Goal: Task Accomplishment & Management: Manage account settings

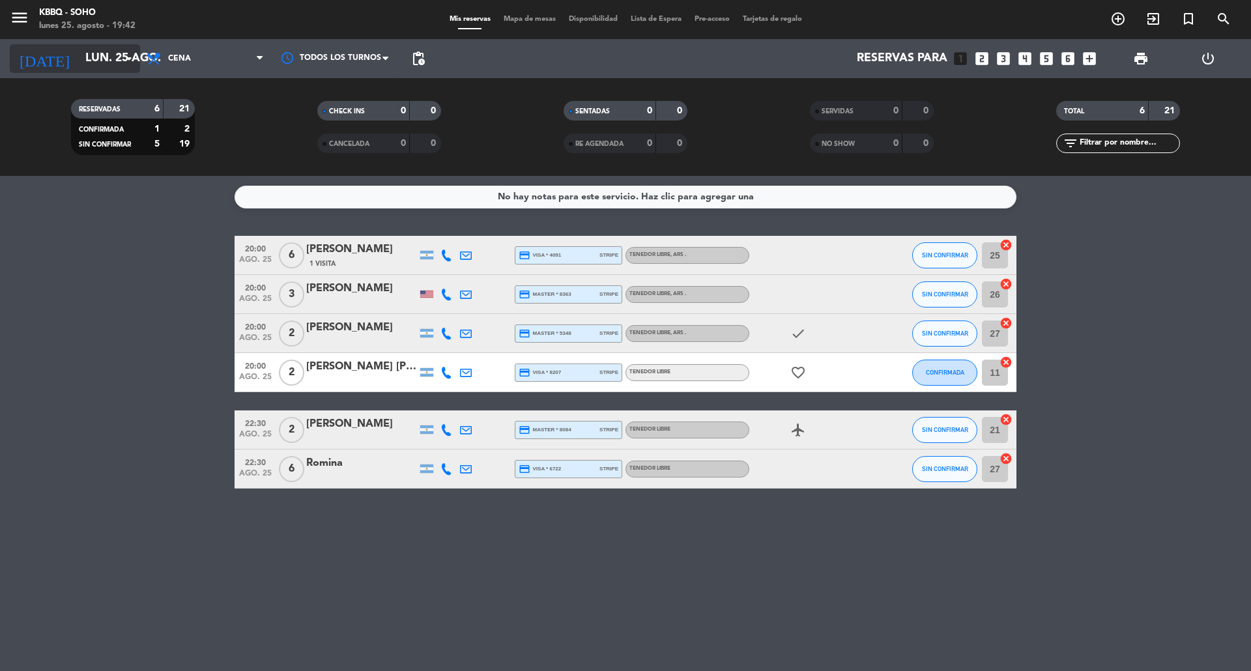
click at [79, 59] on input "lun. 25 ago." at bounding box center [154, 59] width 151 height 26
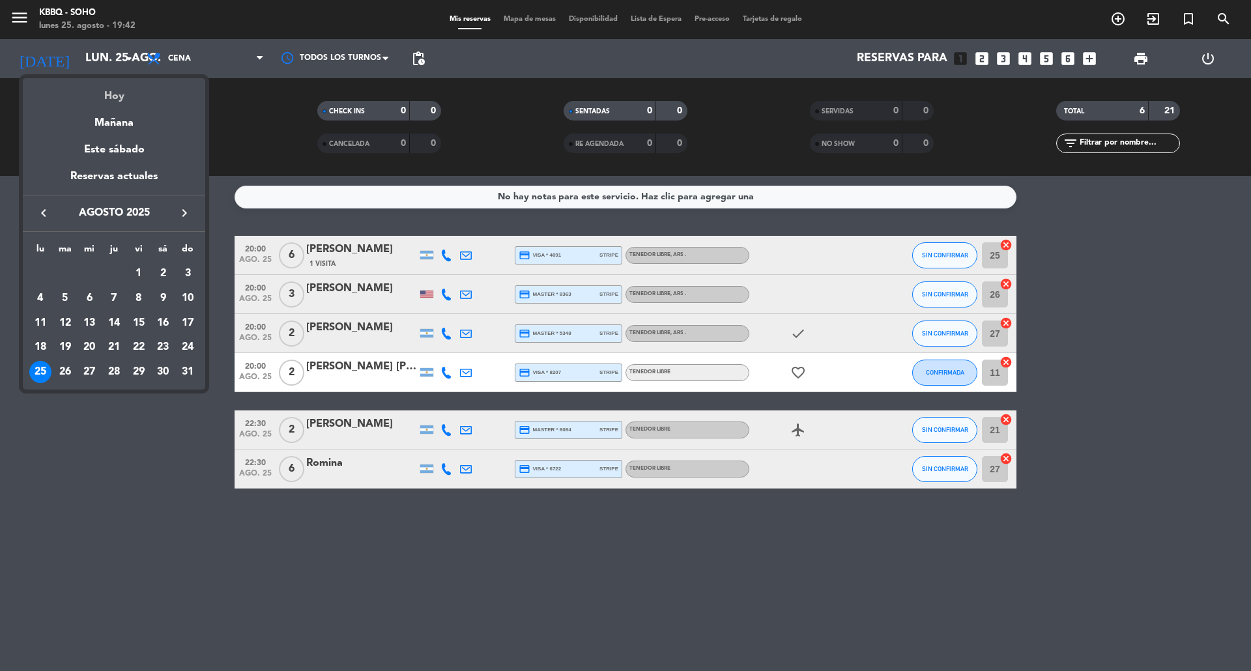
click at [102, 86] on div "Hoy" at bounding box center [114, 91] width 182 height 27
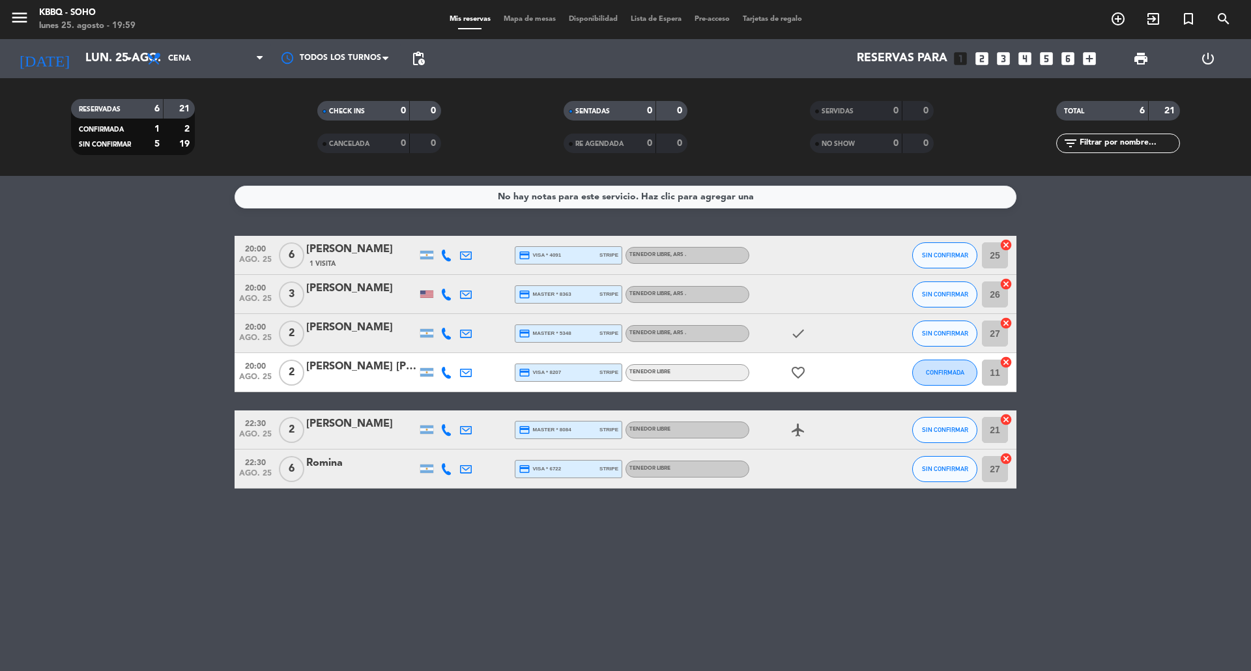
click at [172, 280] on bookings-row "20:00 ago. 25 6 [PERSON_NAME] 1 Visita credit_card visa * 4091 stripe TENEDOR L…" at bounding box center [625, 362] width 1251 height 253
click at [1151, 244] on bookings-row "20:00 ago. 25 6 [PERSON_NAME] 1 Visita credit_card visa * 4091 stripe TENEDOR L…" at bounding box center [625, 362] width 1251 height 253
click at [1206, 300] on bookings-row "20:00 ago. 25 6 [PERSON_NAME] 1 Visita credit_card visa * 4091 stripe TENEDOR L…" at bounding box center [625, 362] width 1251 height 253
click at [1116, 20] on icon "add_circle_outline" at bounding box center [1118, 19] width 16 height 16
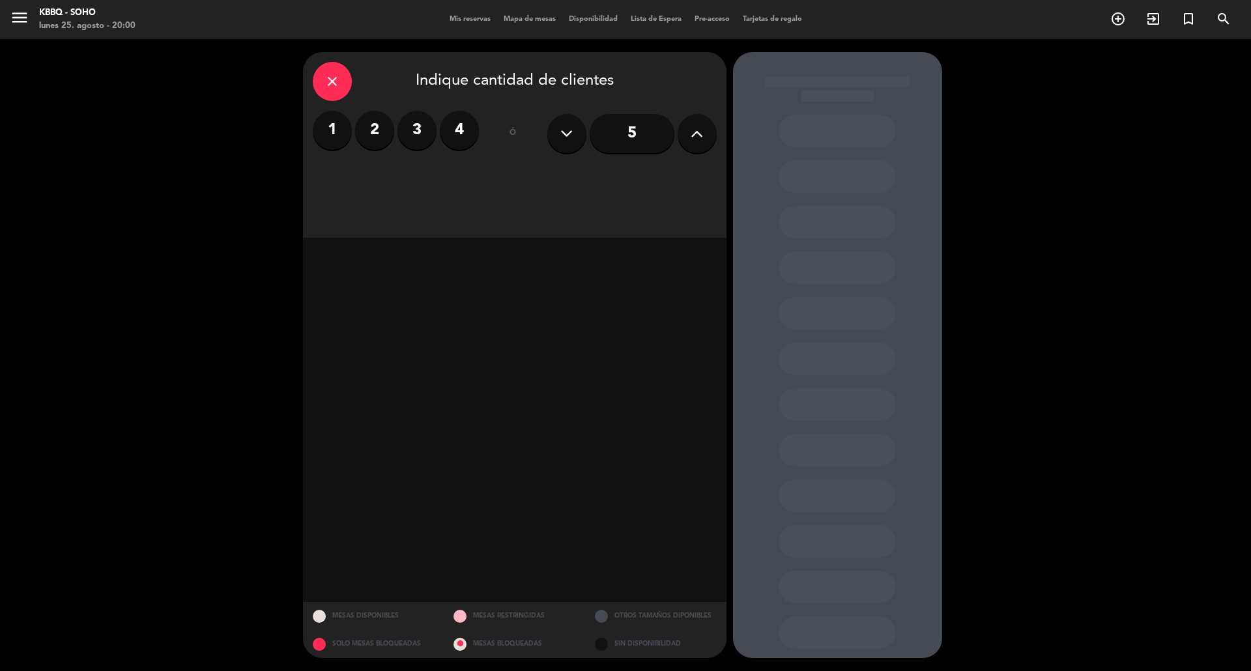
click at [379, 129] on label "2" at bounding box center [374, 130] width 39 height 39
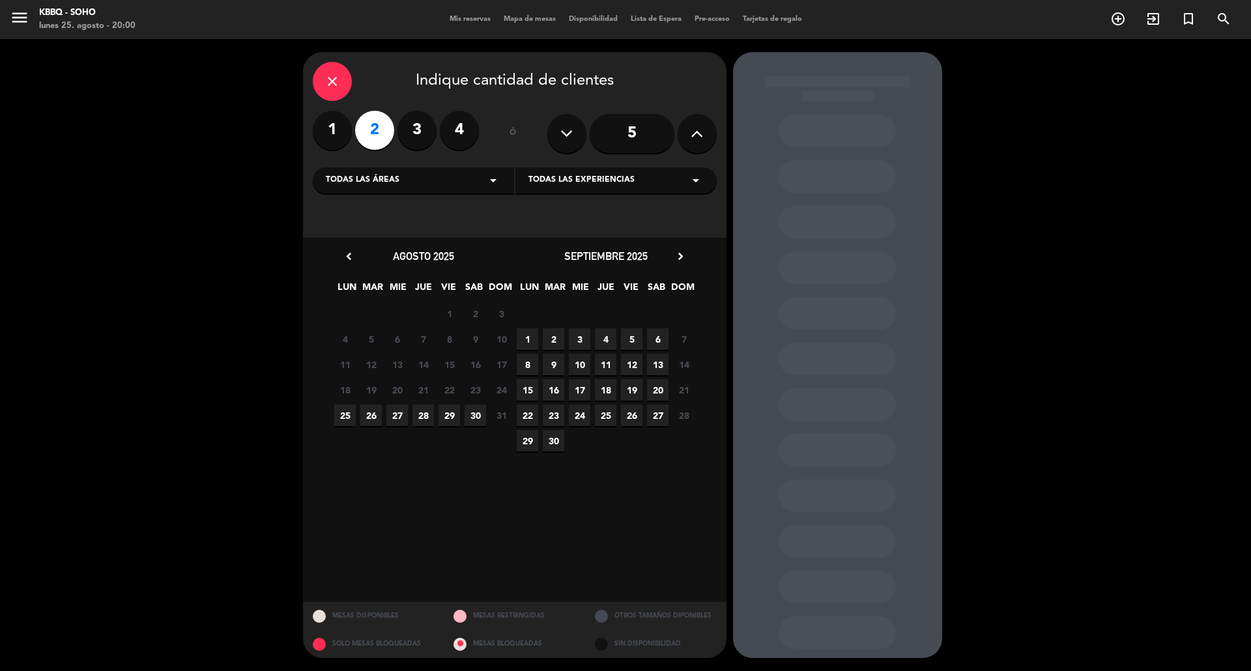
click at [344, 417] on span "25" at bounding box center [345, 416] width 22 height 22
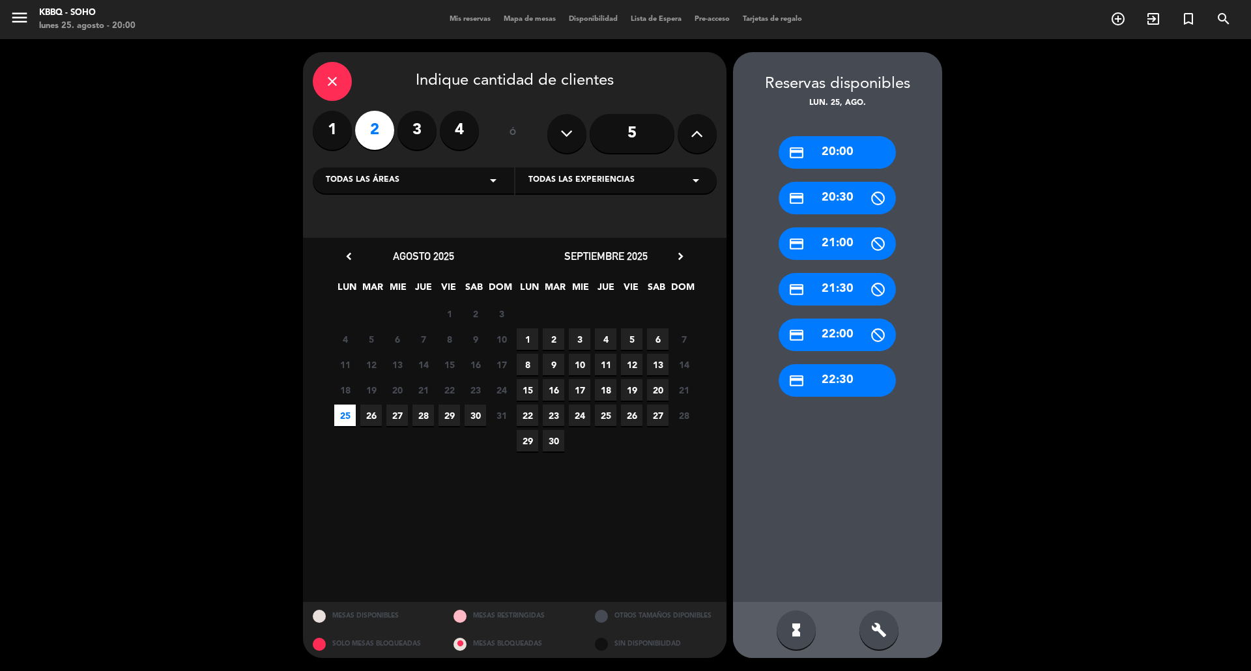
click at [856, 145] on div "credit_card 20:00" at bounding box center [837, 152] width 117 height 33
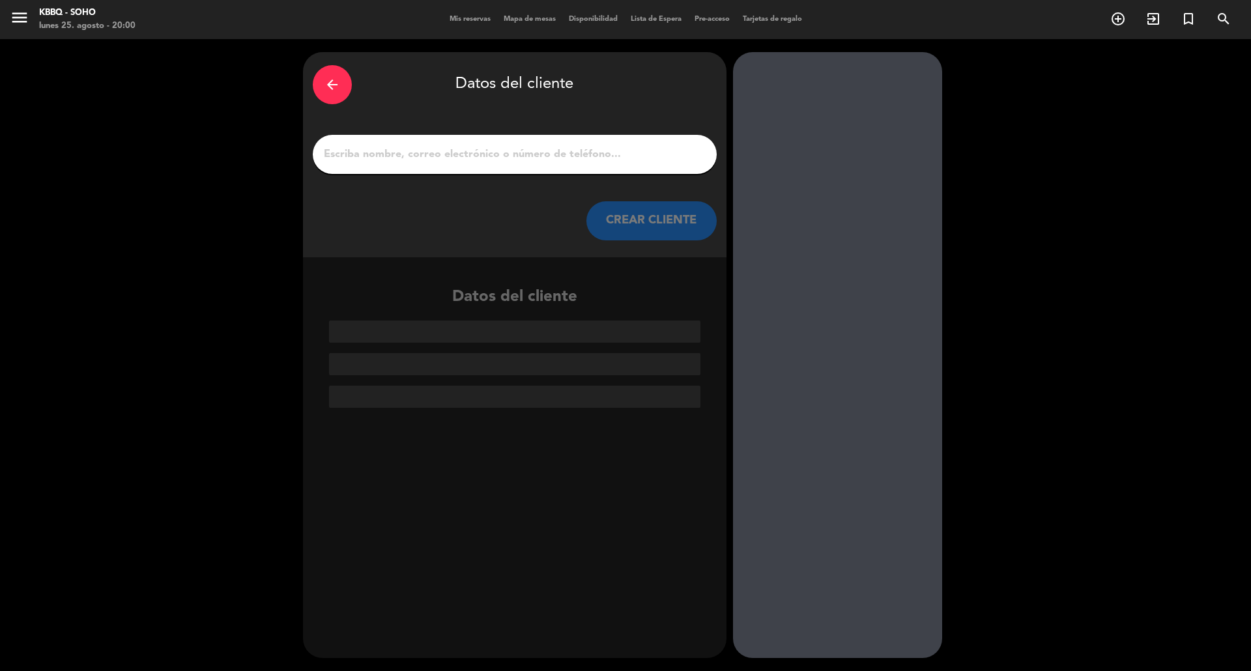
click at [528, 156] on input "1" at bounding box center [515, 154] width 384 height 18
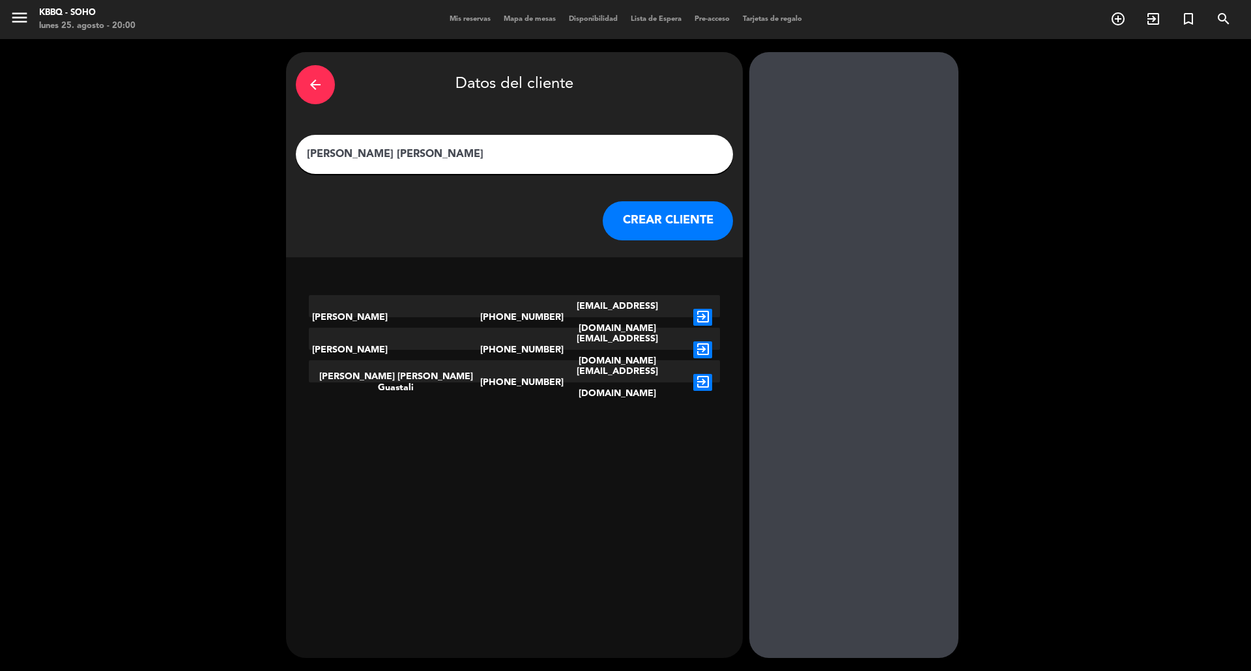
type input "[PERSON_NAME] [PERSON_NAME]"
click at [668, 228] on button "CREAR CLIENTE" at bounding box center [668, 220] width 130 height 39
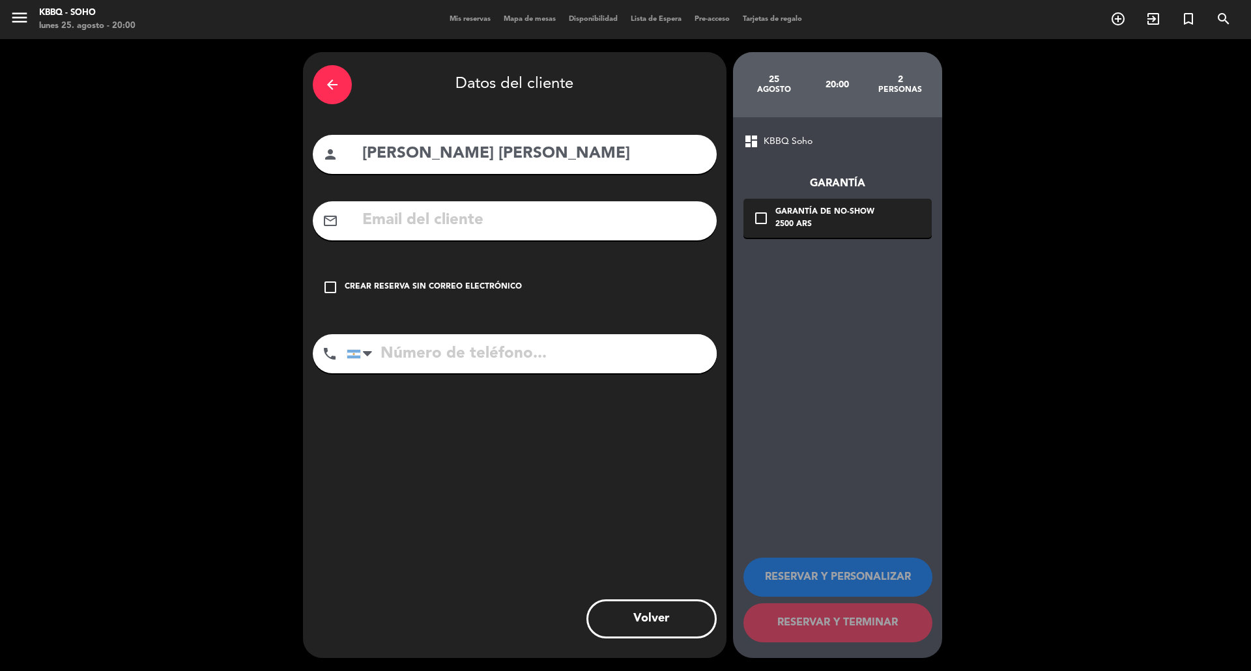
click at [358, 289] on div "Crear reserva sin correo electrónico" at bounding box center [433, 287] width 177 height 13
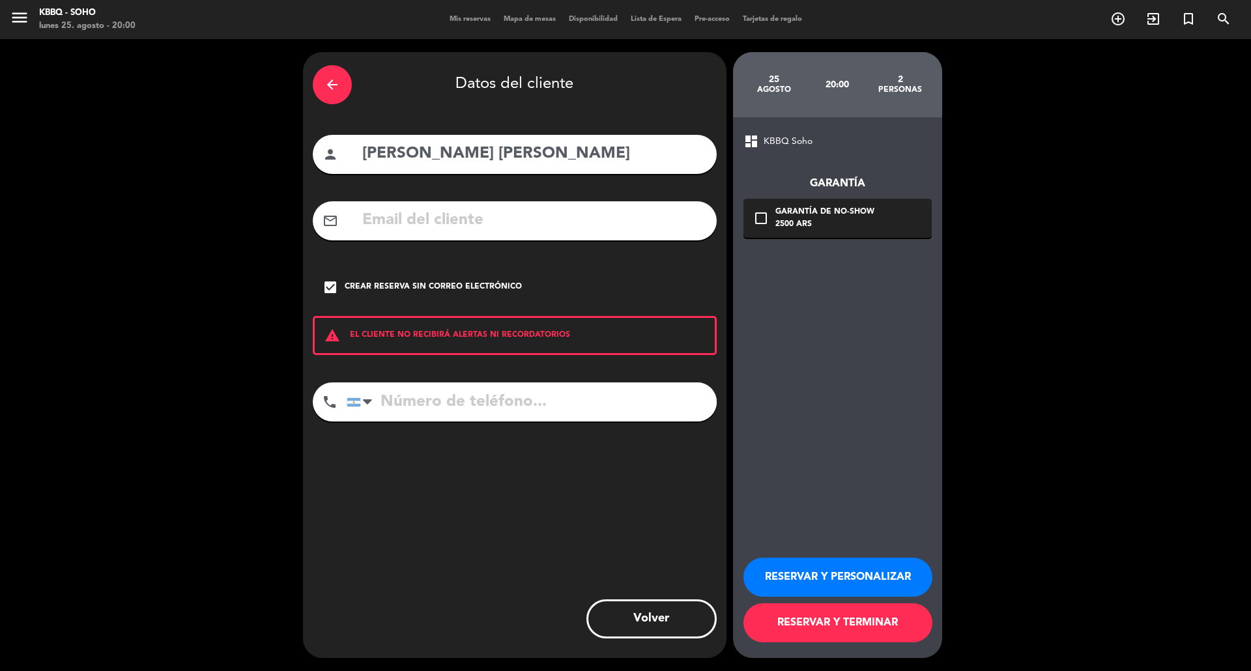
click at [821, 624] on button "RESERVAR Y TERMINAR" at bounding box center [838, 622] width 189 height 39
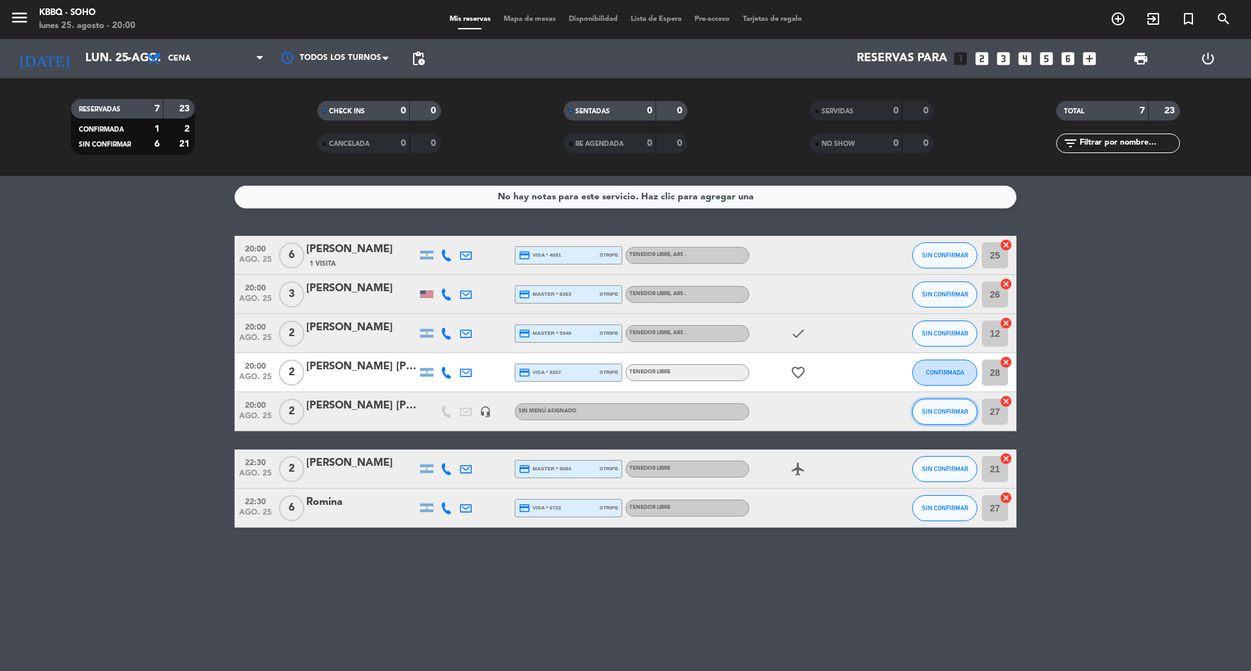
click at [918, 413] on button "SIN CONFIRMAR" at bounding box center [944, 412] width 65 height 26
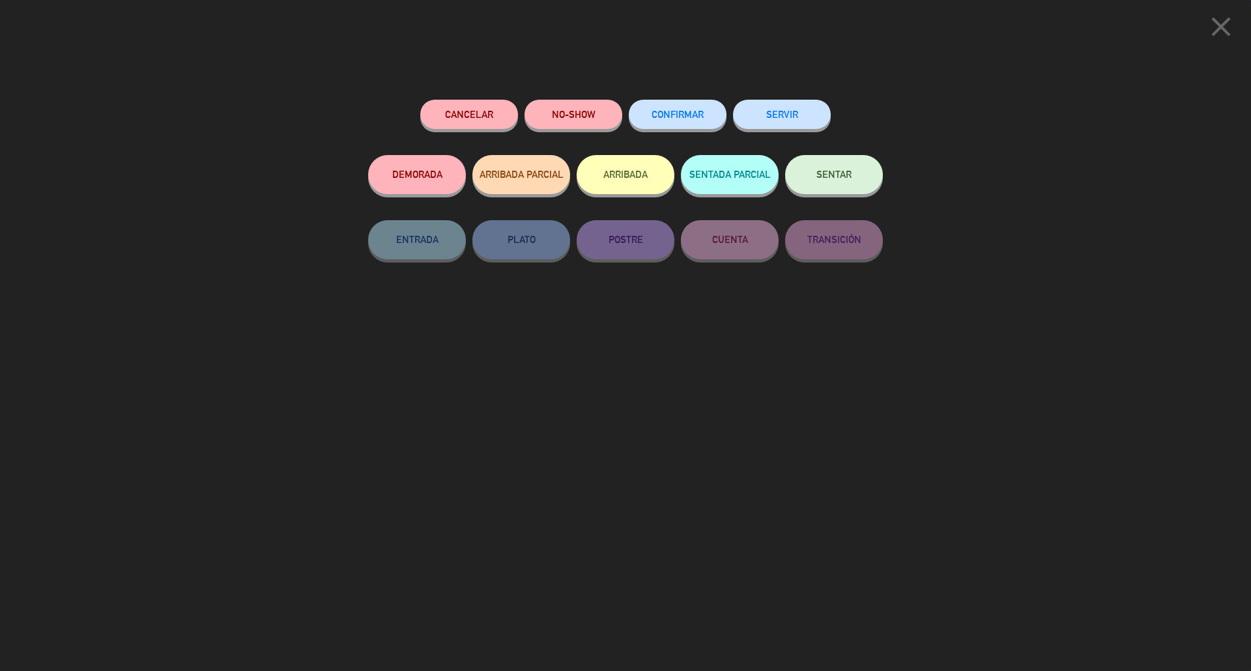
click at [666, 117] on span "CONFIRMAR" at bounding box center [678, 114] width 52 height 11
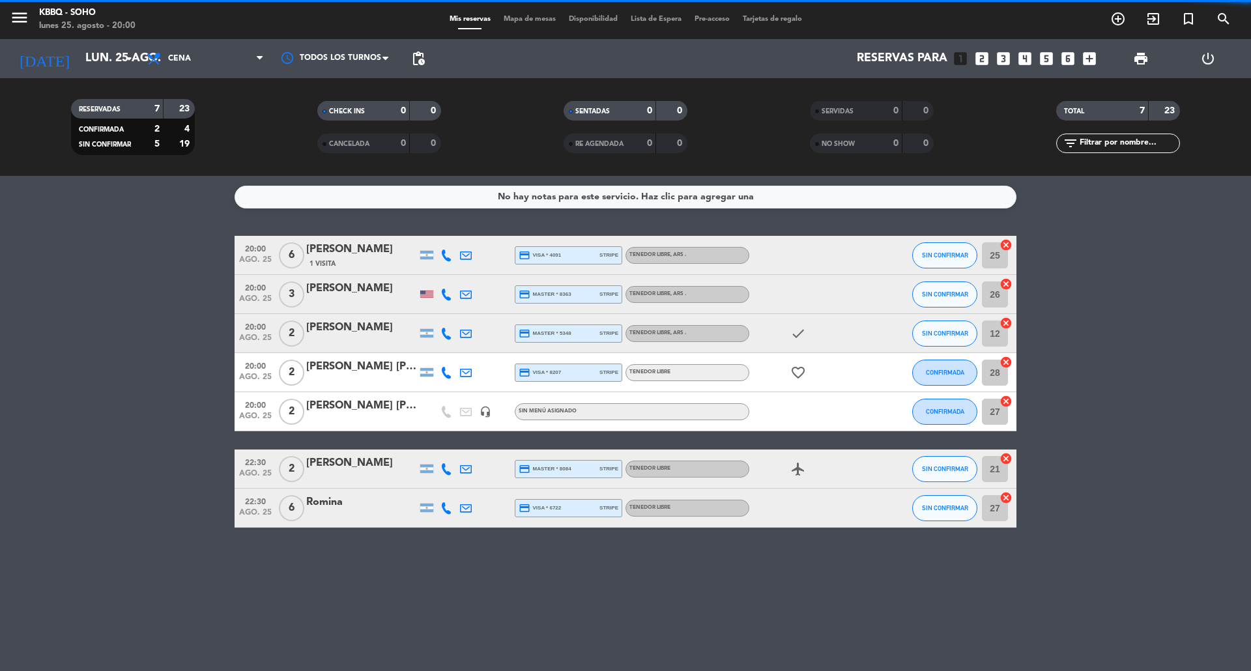
click at [945, 411] on span "CONFIRMADA" at bounding box center [945, 411] width 38 height 7
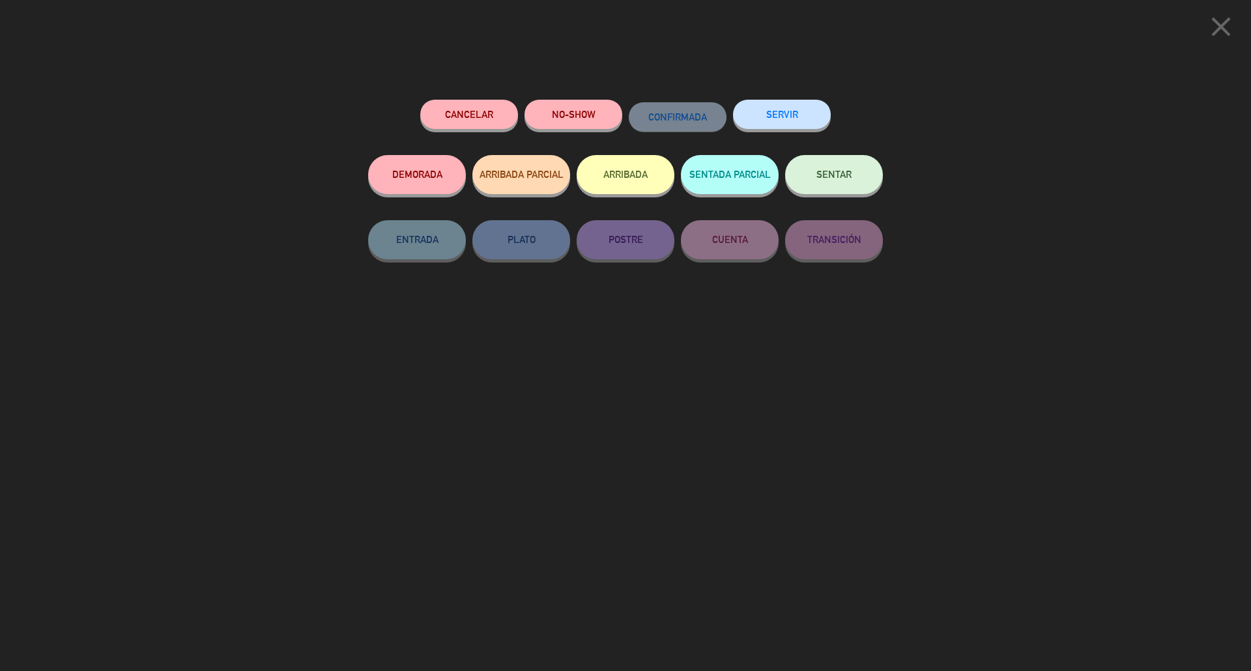
click at [644, 167] on button "ARRIBADA" at bounding box center [626, 174] width 98 height 39
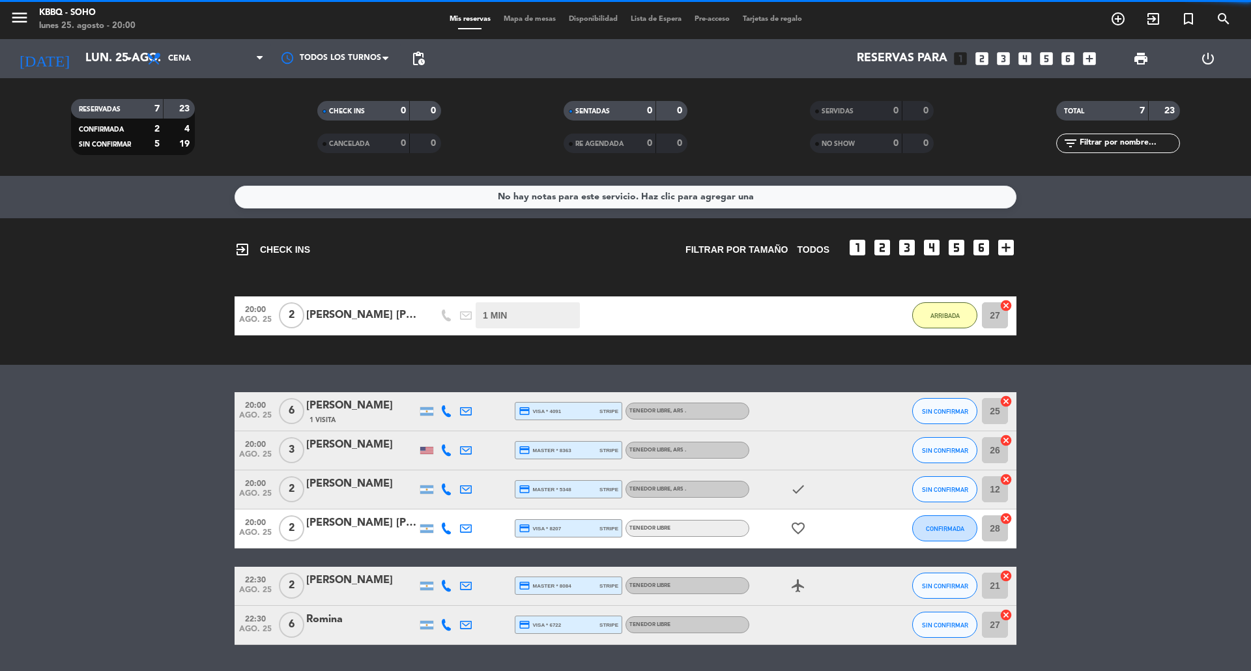
click at [1153, 395] on bookings-row "20:00 ago. 25 6 [PERSON_NAME] 1 Visita credit_card visa * 4091 stripe TENEDOR L…" at bounding box center [625, 518] width 1251 height 253
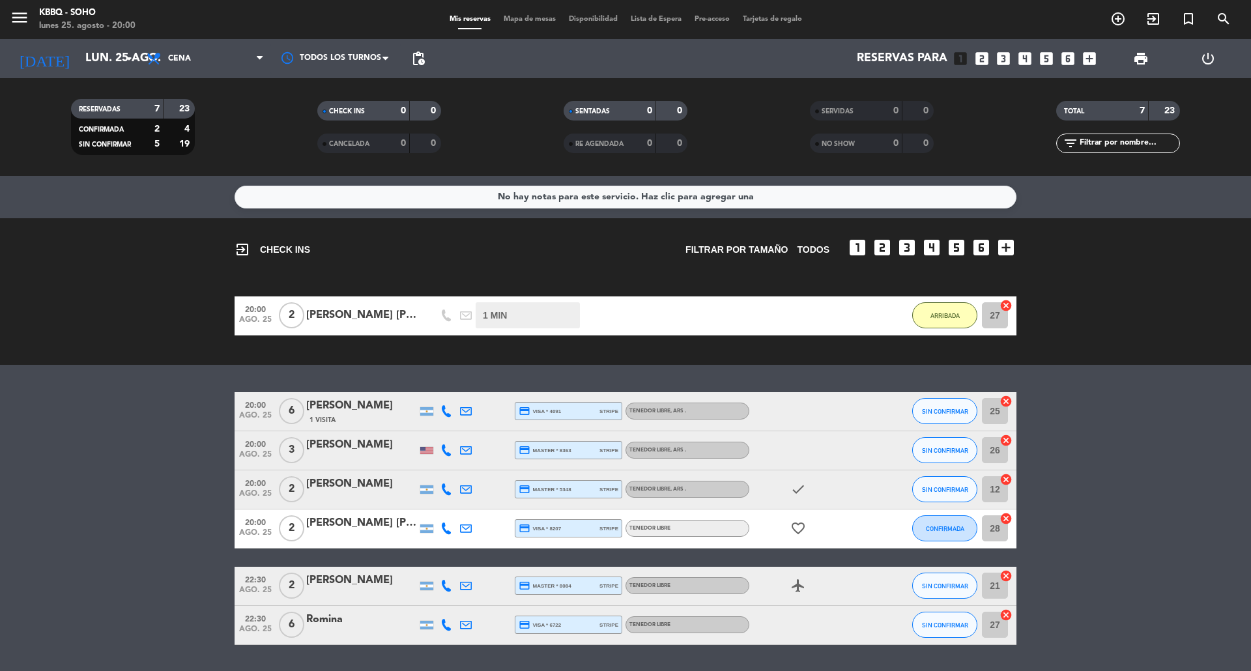
click at [1124, 345] on div "exit_to_app CHECK INS Filtrar por tamaño TODOS looks_one looks_two looks_3 look…" at bounding box center [625, 291] width 1251 height 147
click at [162, 240] on div "exit_to_app CHECK INS Filtrar por tamaño TODOS looks_one looks_two looks_3 look…" at bounding box center [625, 291] width 1251 height 147
click at [938, 457] on button "SIN CONFIRMAR" at bounding box center [944, 450] width 65 height 26
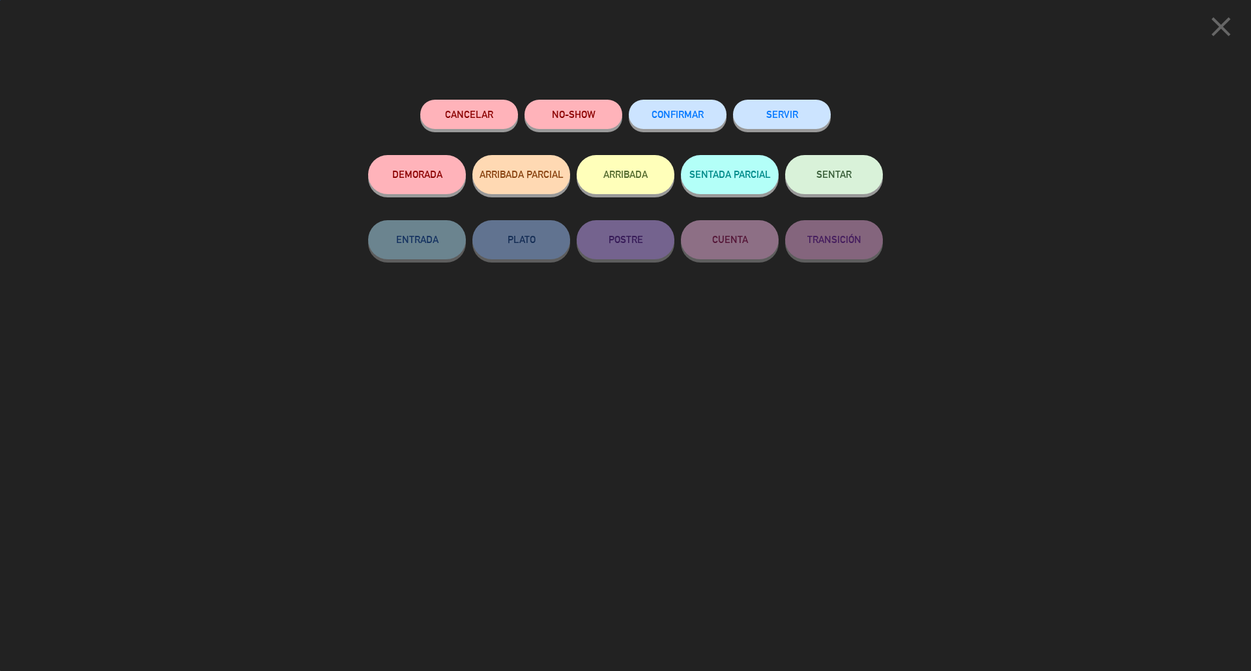
click at [650, 167] on button "ARRIBADA" at bounding box center [626, 174] width 98 height 39
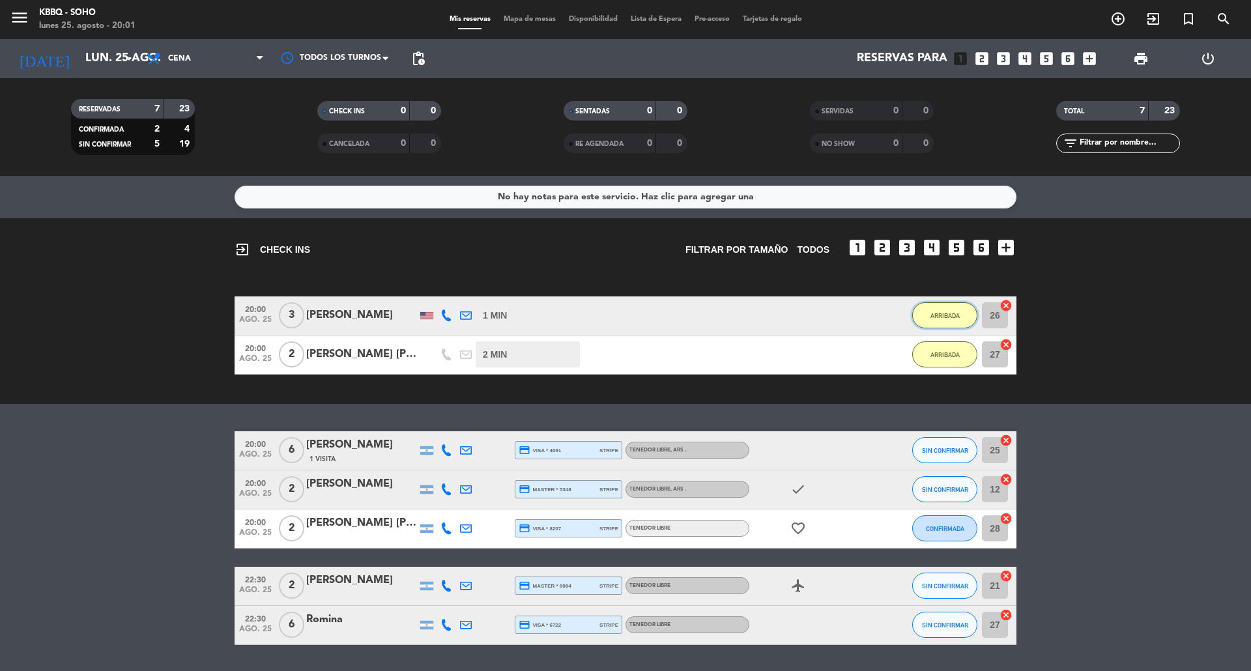
click at [955, 314] on span "ARRIBADA" at bounding box center [945, 315] width 29 height 7
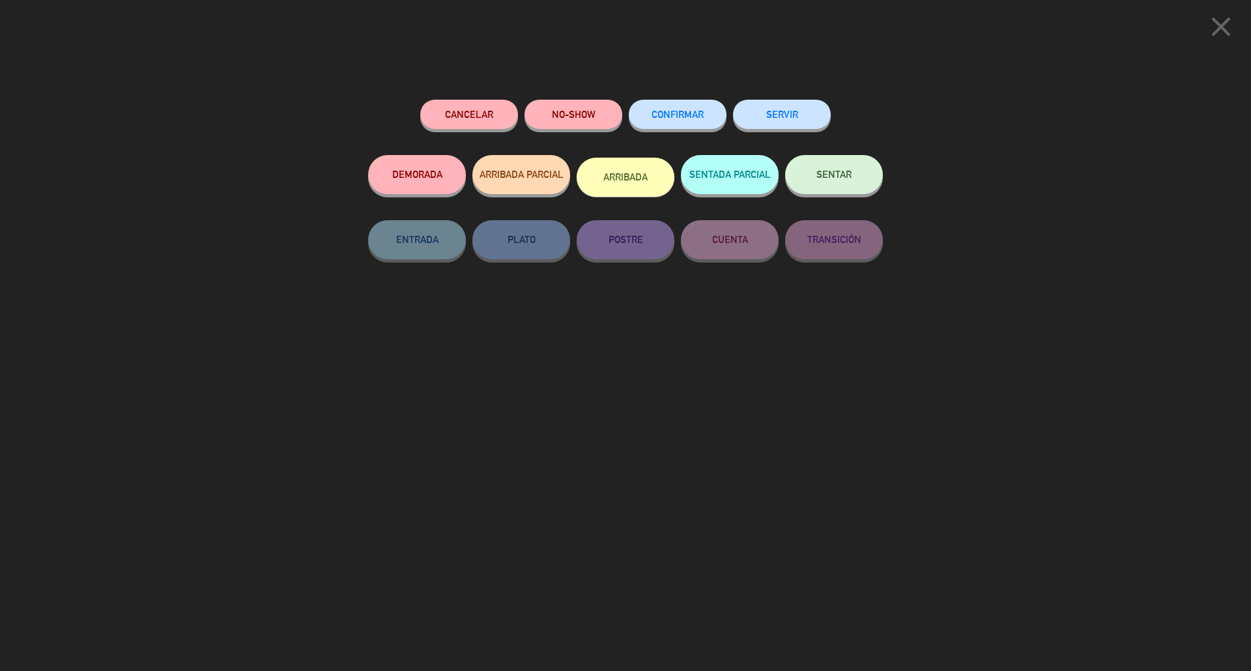
click at [675, 102] on button "CONFIRMAR" at bounding box center [678, 114] width 98 height 29
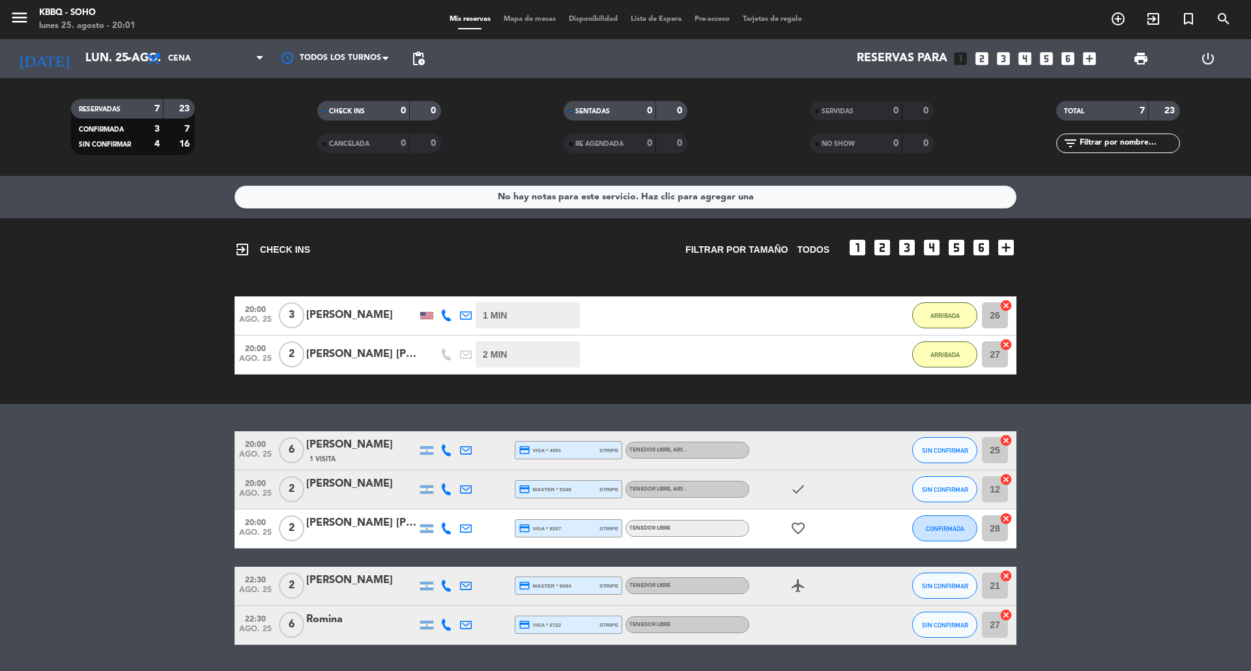
click at [1114, 311] on bookings-row "20:00 ago. 25 3 [PERSON_NAME] 1 MIN / 5:39 H sms ARRIBADA 26 cancel 20:00 ago. …" at bounding box center [625, 336] width 1251 height 78
click at [1164, 276] on div "exit_to_app CHECK INS Filtrar por tamaño TODOS looks_one looks_two looks_3 look…" at bounding box center [625, 311] width 1251 height 186
click at [798, 272] on div "exit_to_app CHECK INS Filtrar por tamaño TODOS looks_one looks_two looks_3 look…" at bounding box center [625, 311] width 1251 height 186
click at [804, 521] on icon "favorite_border" at bounding box center [799, 529] width 16 height 16
click at [881, 527] on div at bounding box center [884, 529] width 35 height 38
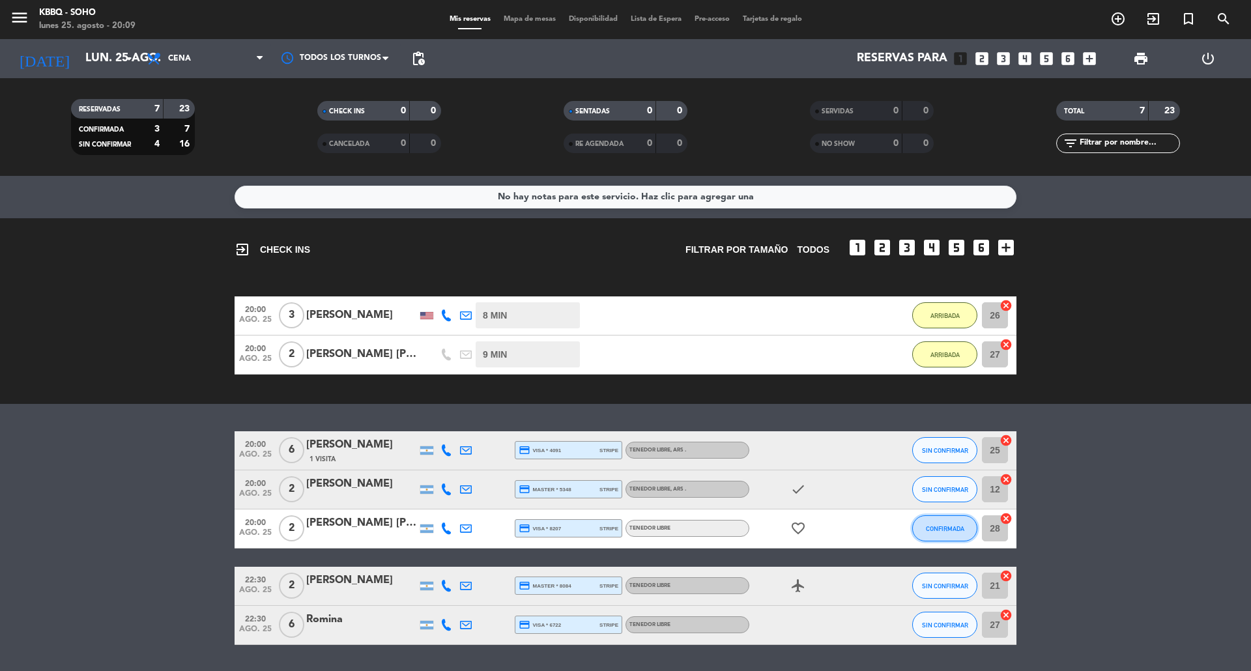
click at [945, 528] on span "CONFIRMADA" at bounding box center [945, 528] width 38 height 7
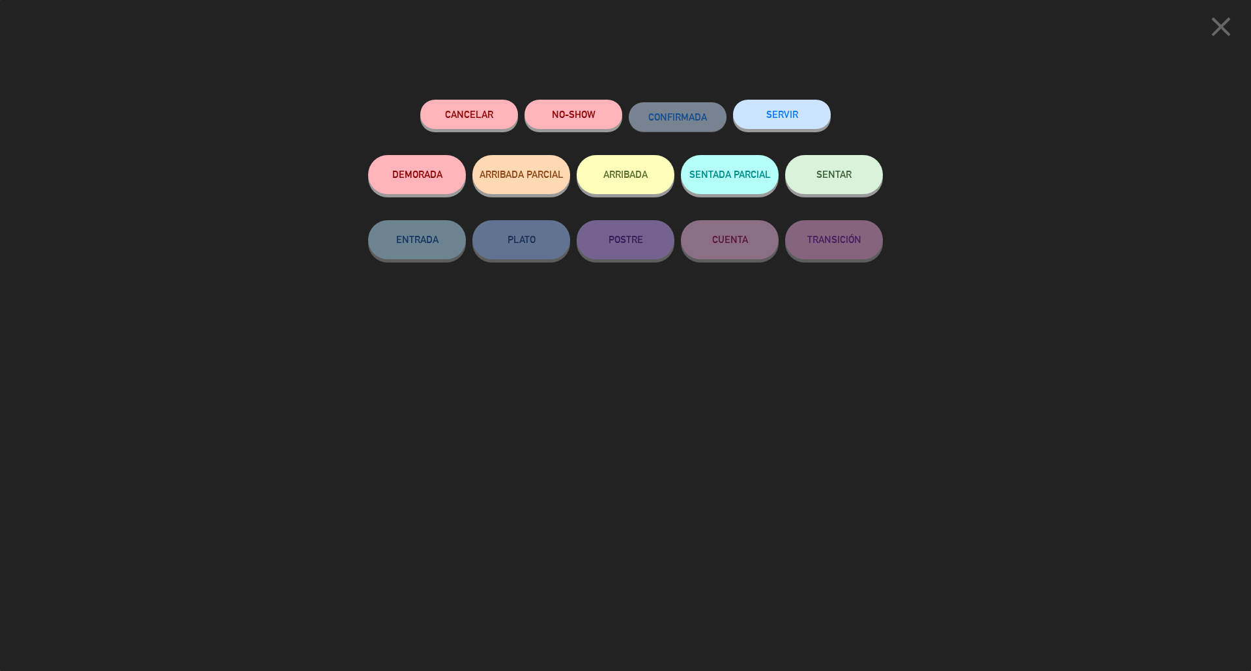
click at [645, 170] on button "ARRIBADA" at bounding box center [626, 174] width 98 height 39
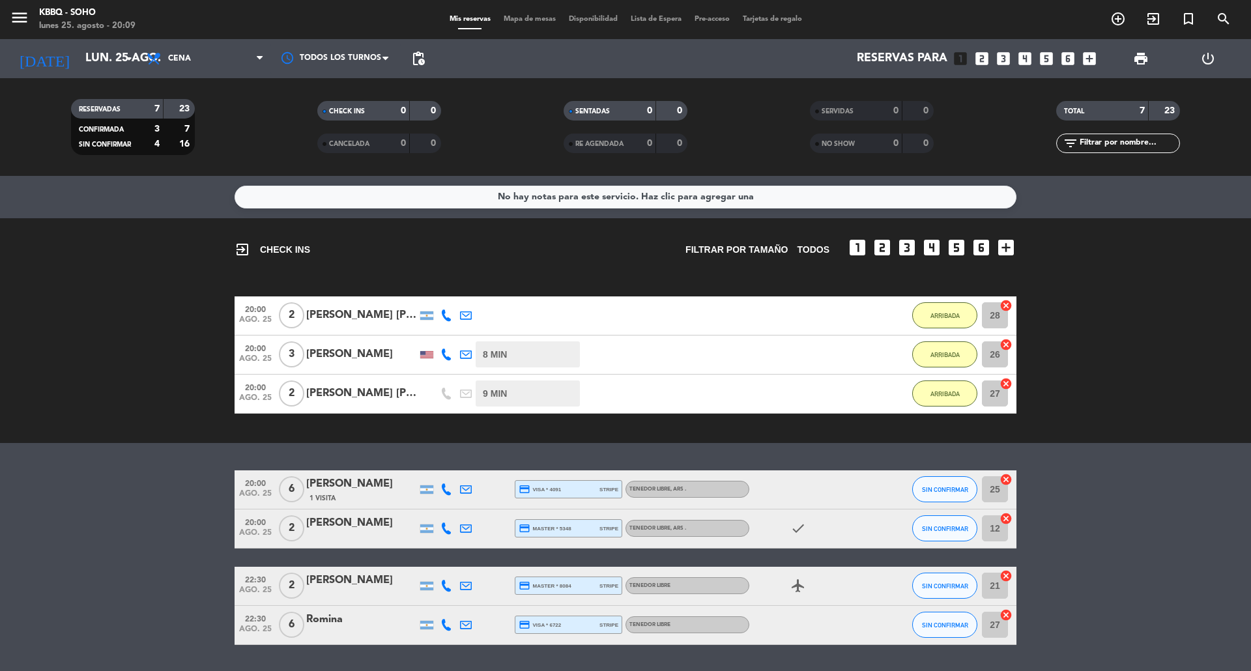
click at [1075, 439] on div "exit_to_app CHECK INS Filtrar por tamaño TODOS looks_one looks_two looks_3 look…" at bounding box center [625, 330] width 1251 height 225
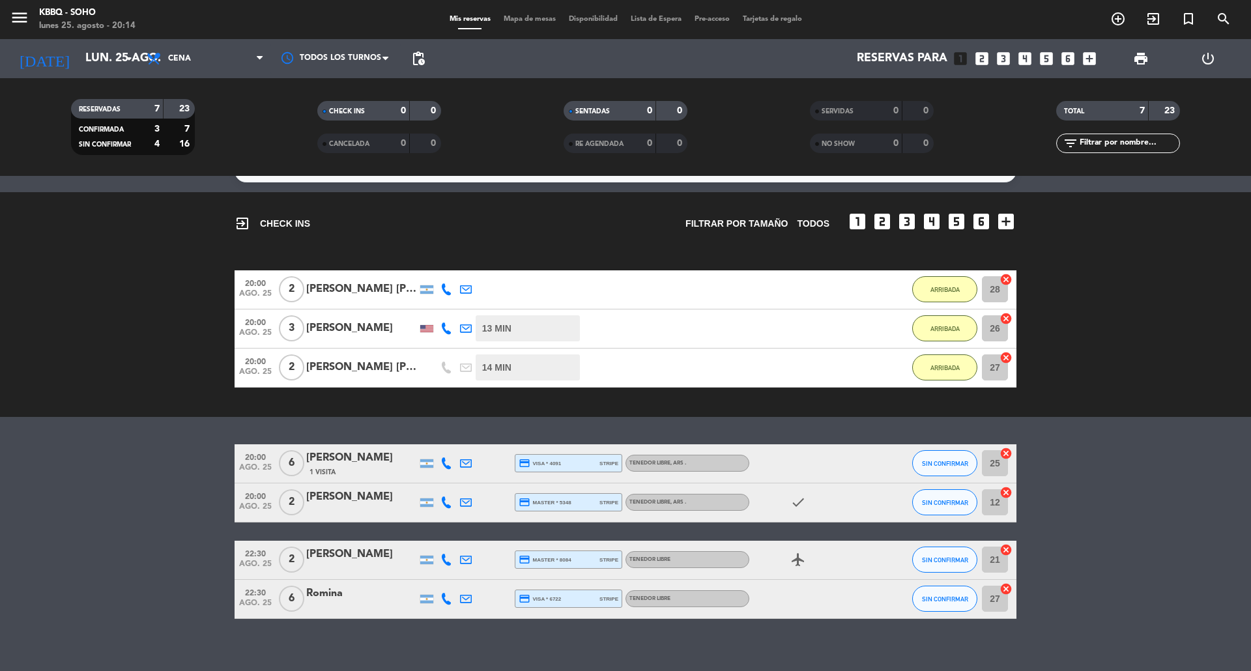
scroll to position [38, 0]
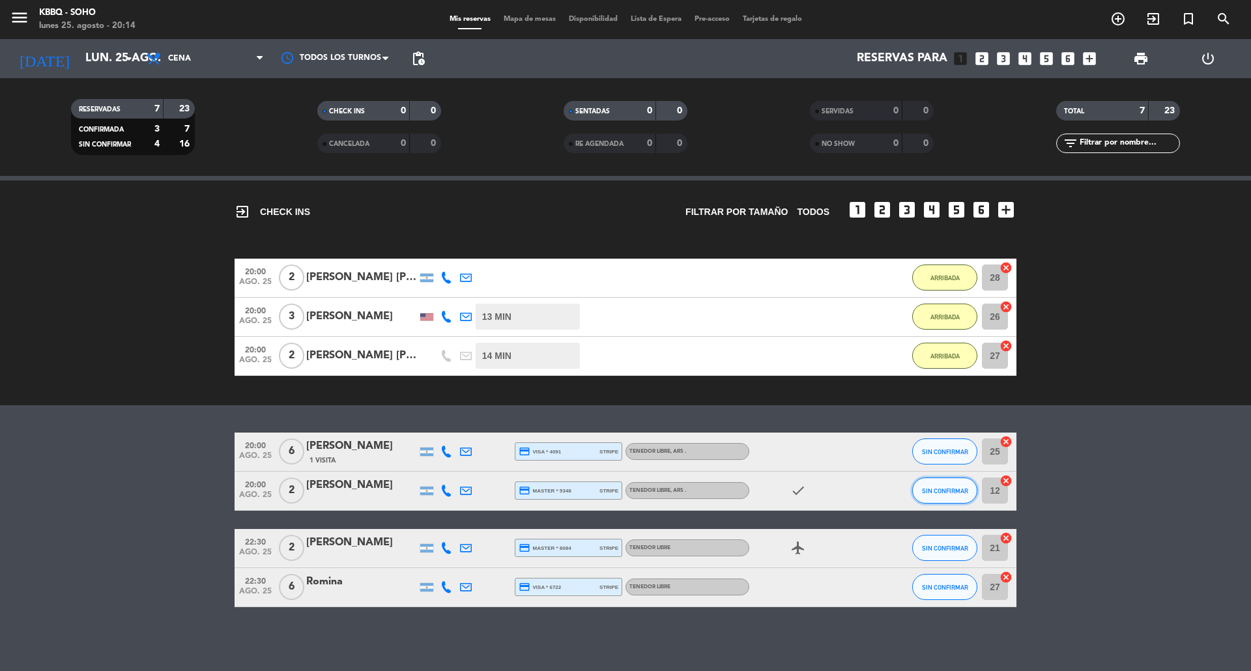
click at [944, 481] on button "SIN CONFIRMAR" at bounding box center [944, 491] width 65 height 26
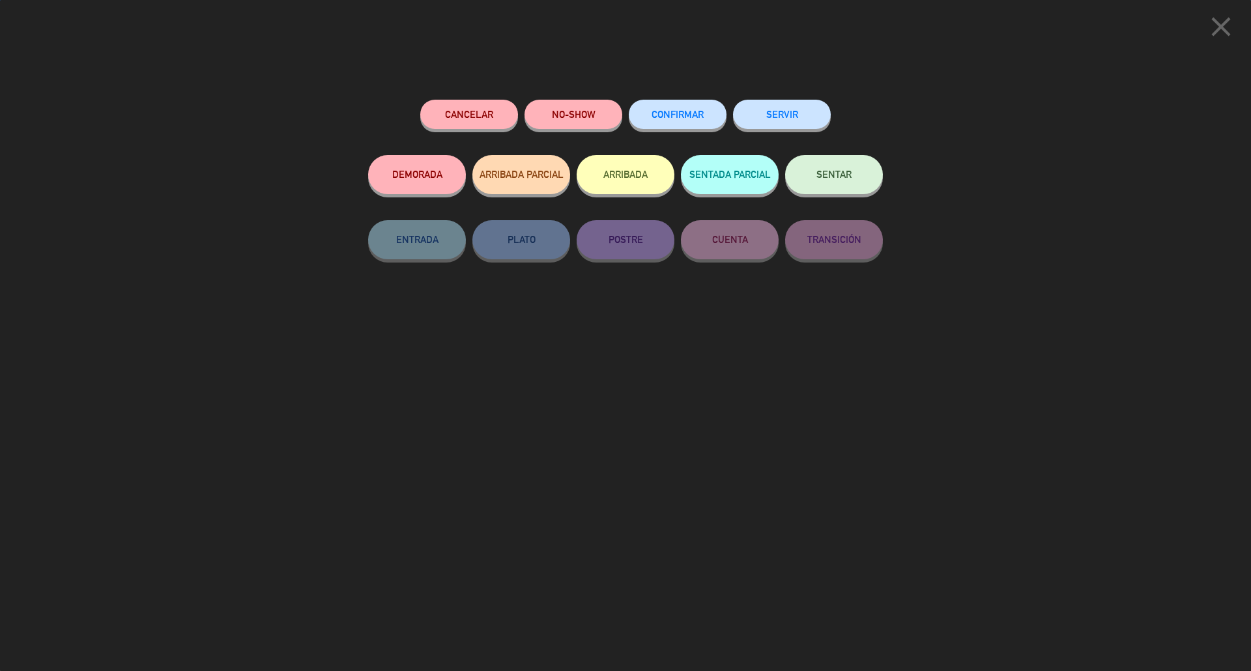
click at [676, 98] on div "Cancelar NO-SHOW CONFIRMAR SERVIR DEMORADA ARRIBADA PARCIAL ARRIBADA SENTADA PA…" at bounding box center [625, 381] width 533 height 581
click at [679, 128] on div "CONFIRMAR" at bounding box center [678, 127] width 98 height 55
click at [691, 123] on button "CONFIRMAR" at bounding box center [678, 114] width 98 height 29
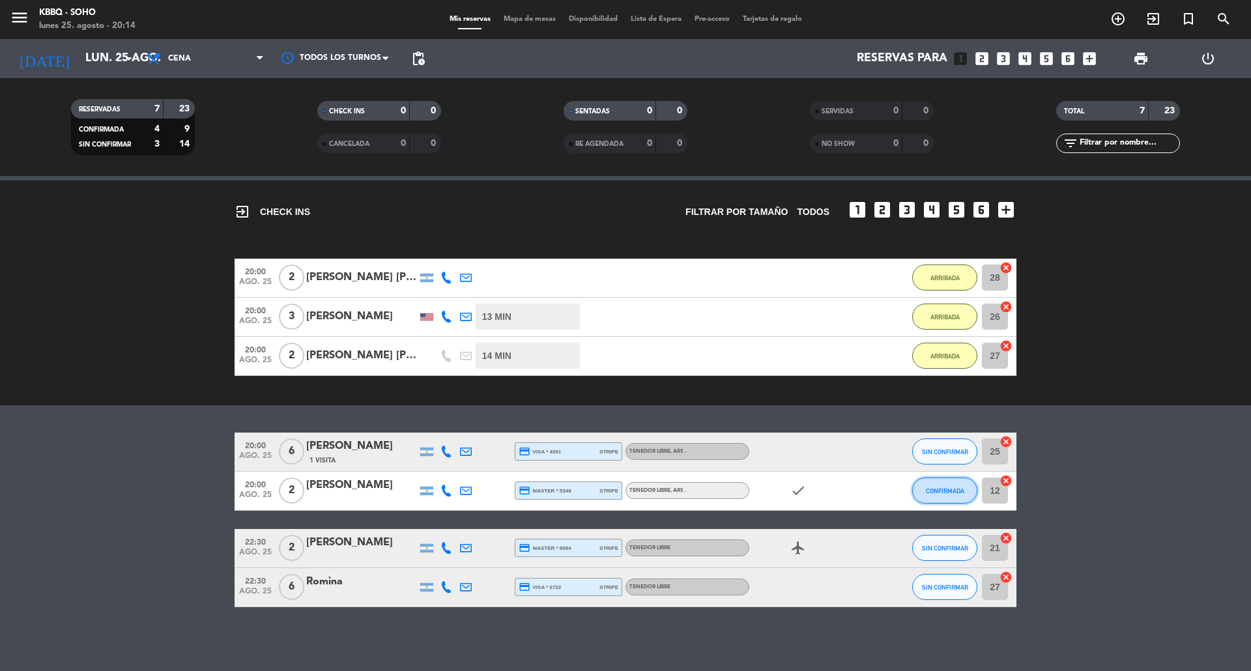
click at [957, 493] on span "CONFIRMADA" at bounding box center [945, 490] width 38 height 7
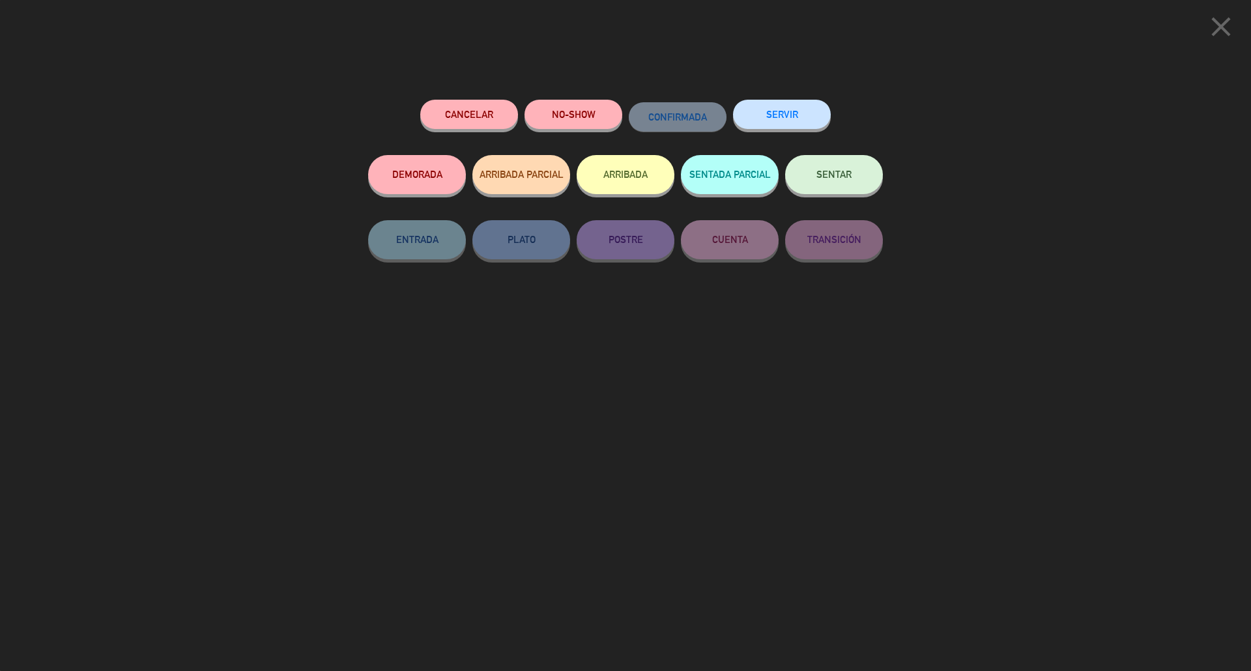
click at [622, 176] on button "ARRIBADA" at bounding box center [626, 174] width 98 height 39
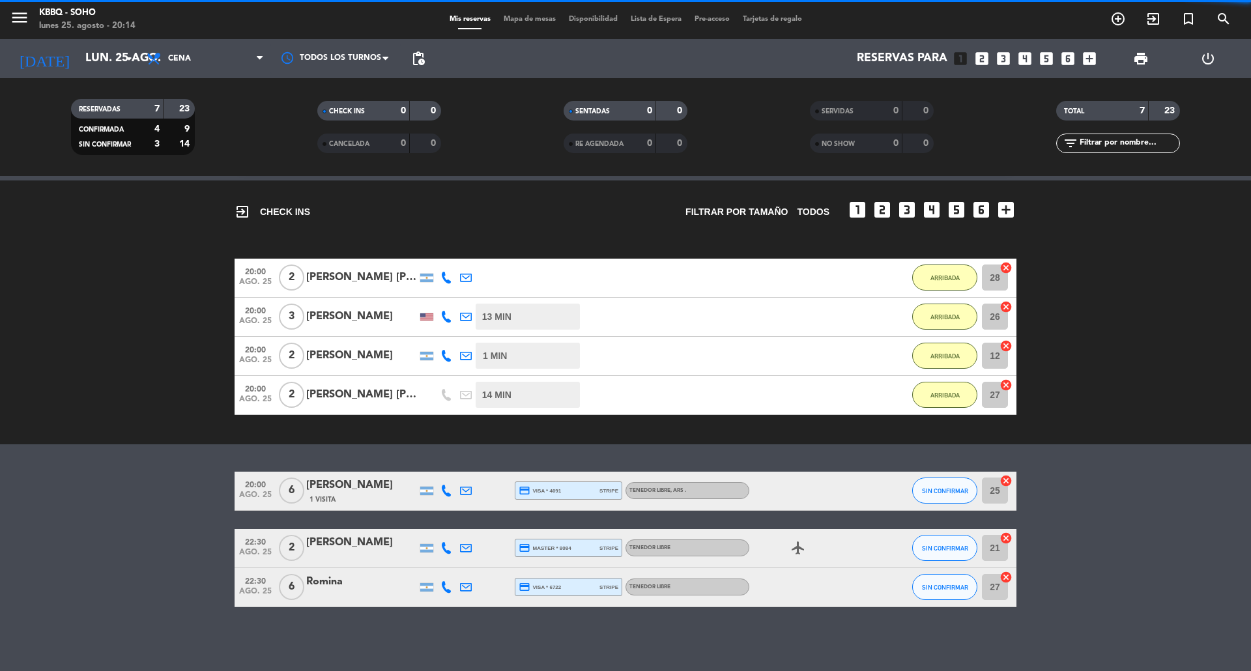
click at [1189, 368] on bookings-row "20:00 ago. 25 2 [PERSON_NAME] [PERSON_NAME] 6 MIN / 6:16 H sms ARRIBADA 28 canc…" at bounding box center [625, 337] width 1251 height 156
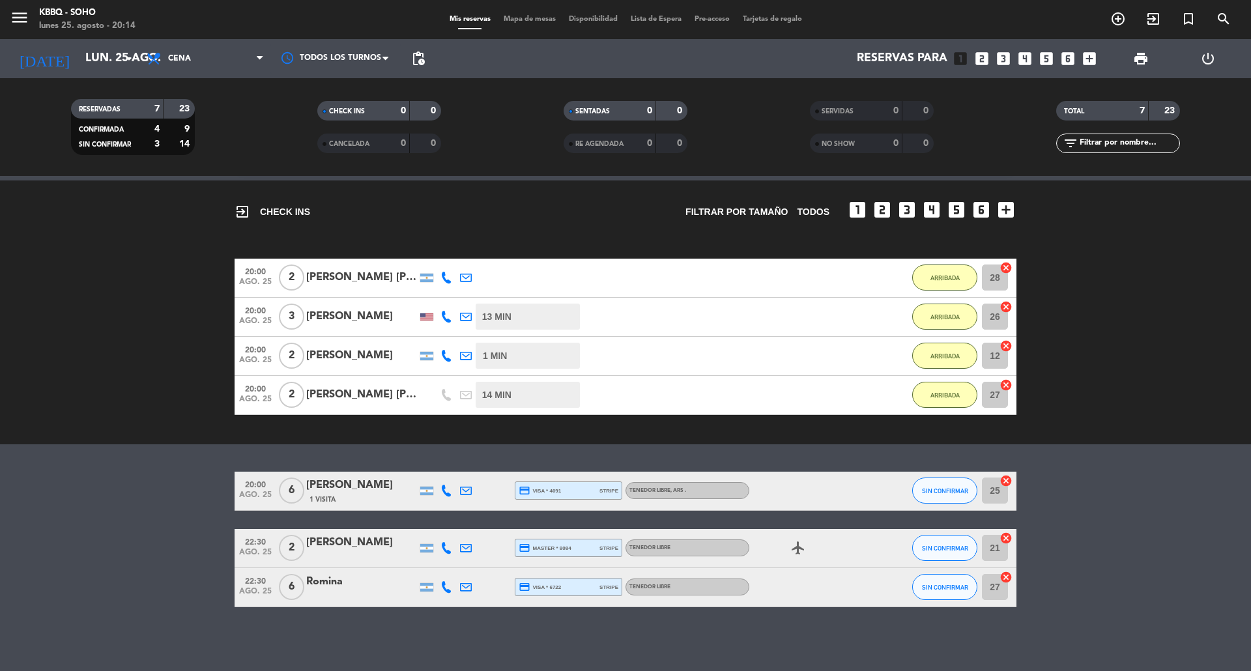
click at [241, 242] on div "exit_to_app CHECK INS Filtrar por tamaño TODOS looks_one looks_two looks_3 look…" at bounding box center [625, 313] width 1251 height 264
click at [944, 493] on span "SIN CONFIRMAR" at bounding box center [945, 490] width 46 height 7
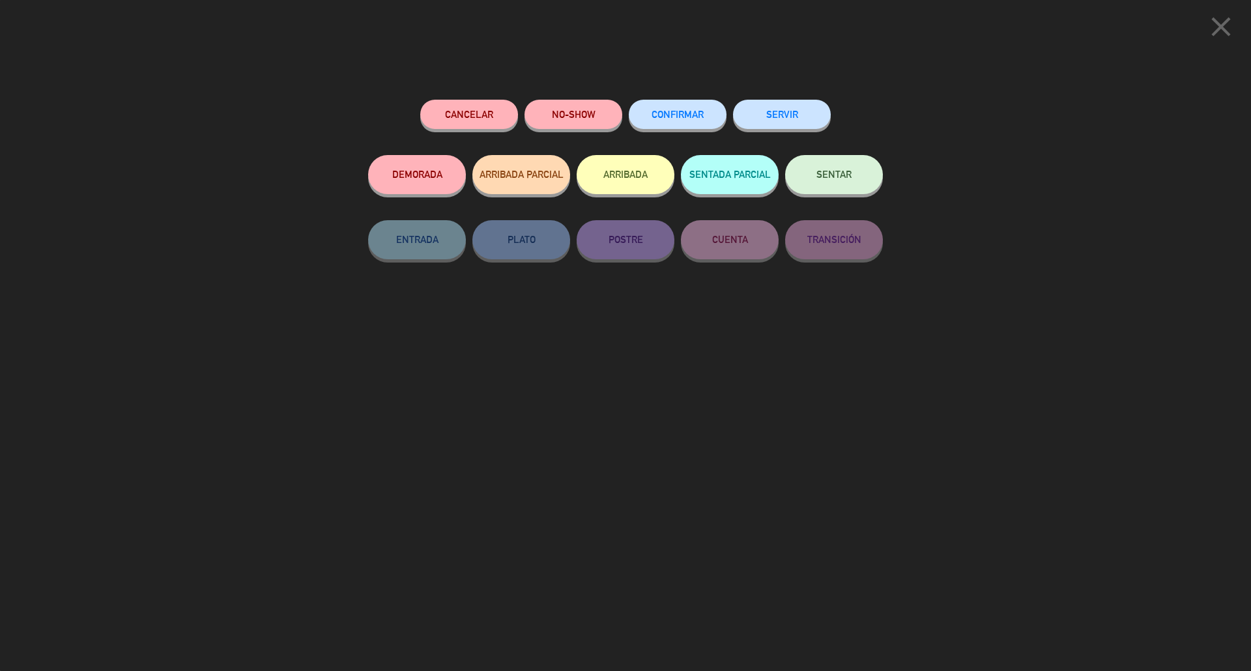
click at [1217, 120] on div "close Cancelar NO-SHOW CONFIRMAR SERVIR DEMORADA ARRIBADA PARCIAL ARRIBADA SENT…" at bounding box center [625, 335] width 1251 height 671
click at [1217, 18] on icon "close" at bounding box center [1221, 26] width 33 height 33
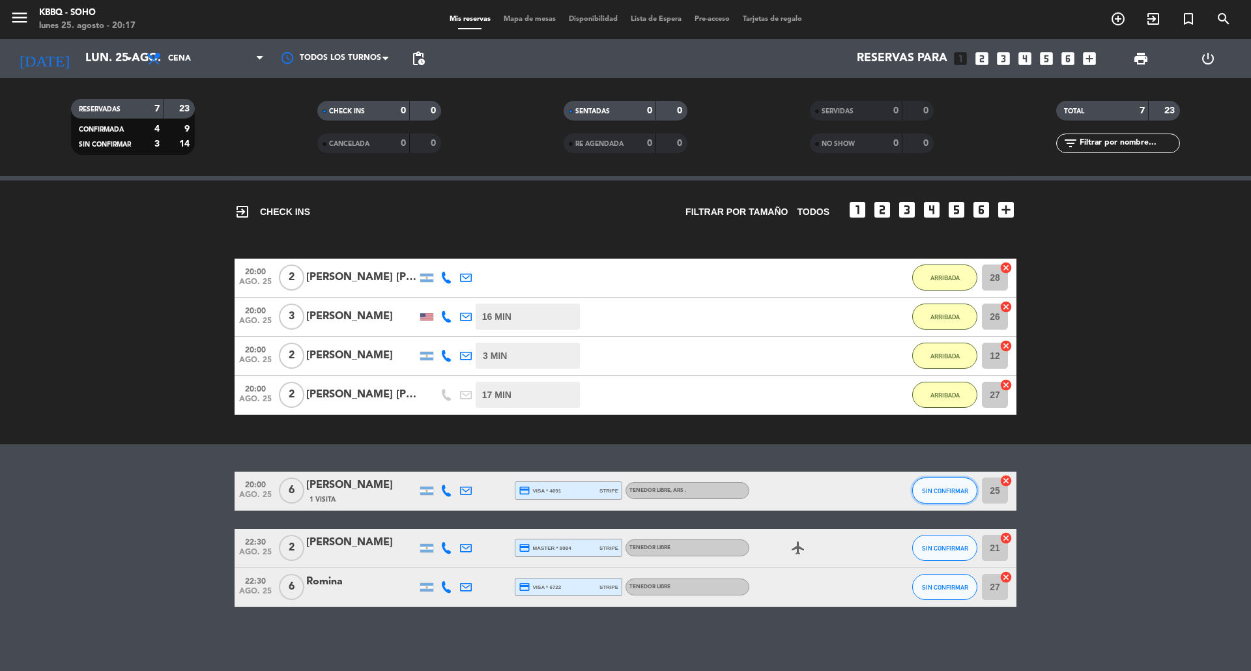
click at [952, 487] on span "SIN CONFIRMAR" at bounding box center [945, 490] width 46 height 7
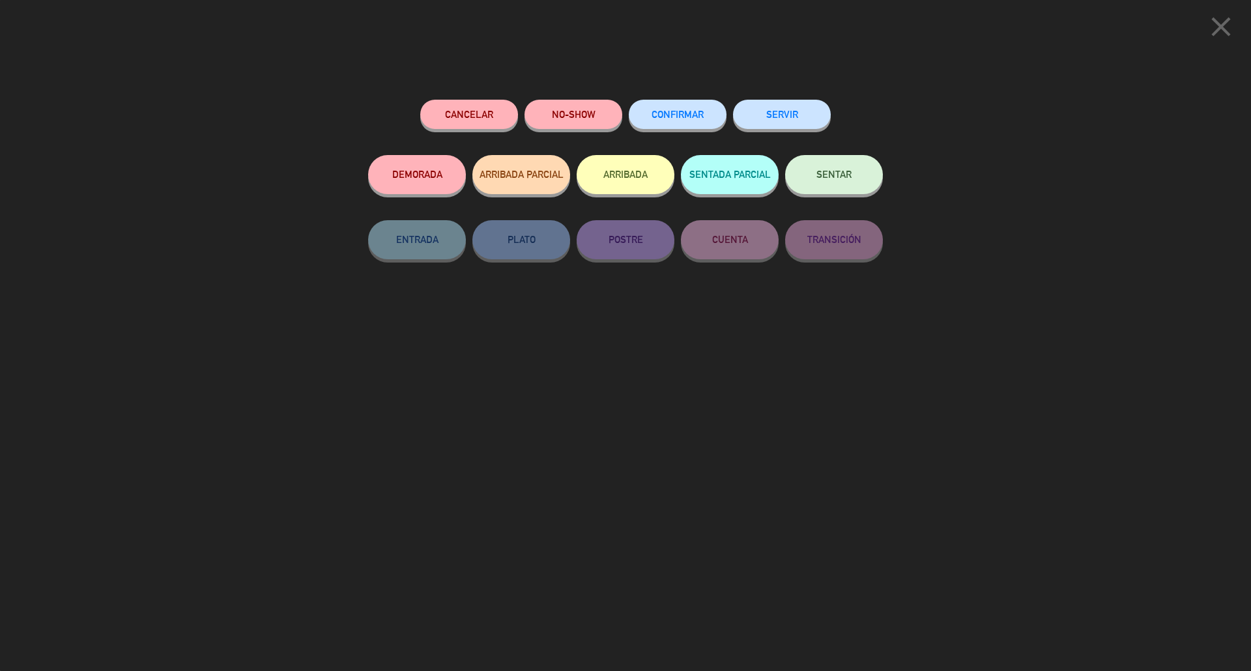
click at [633, 180] on button "ARRIBADA" at bounding box center [626, 174] width 98 height 39
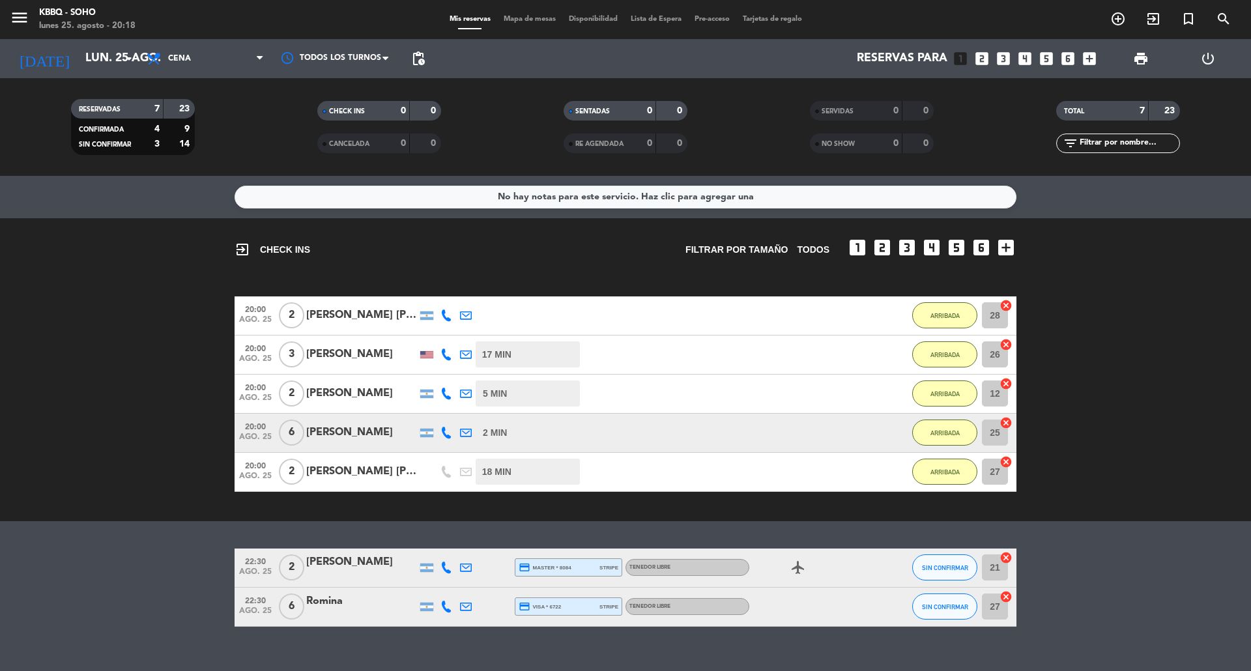
scroll to position [20, 0]
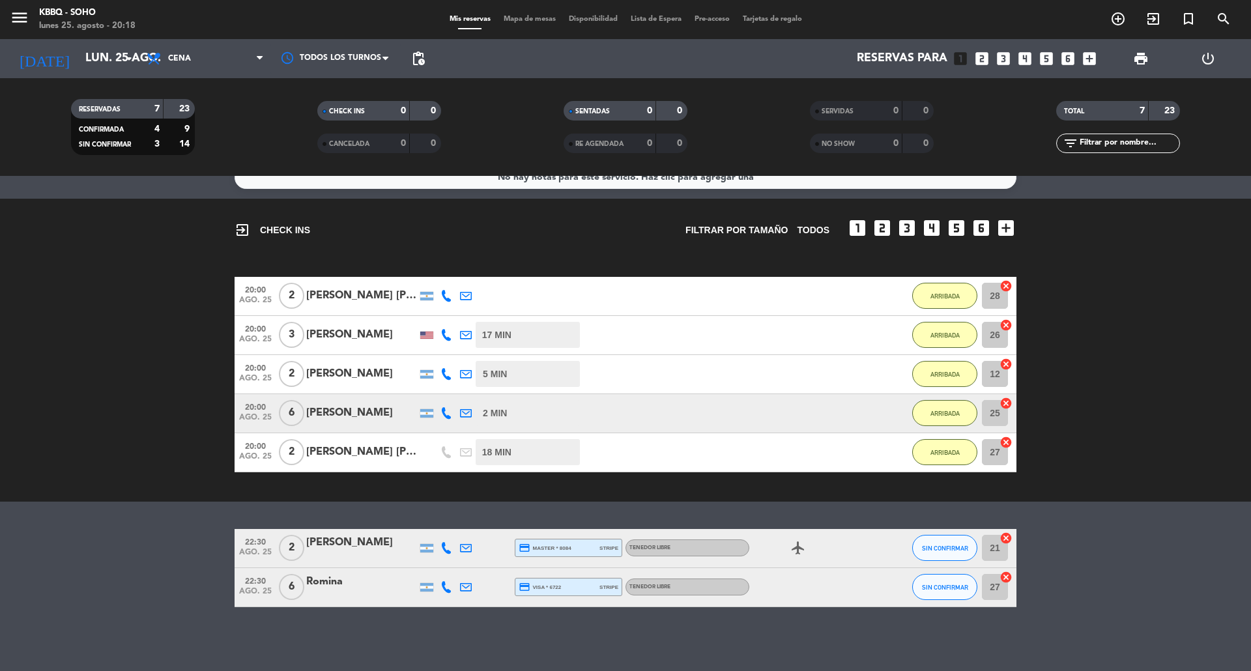
click at [13, 287] on bookings-row "20:00 ago. 25 2 [PERSON_NAME] [PERSON_NAME] 10 MIN / 6:16 H sms ARRIBADA 28 can…" at bounding box center [625, 375] width 1251 height 196
click at [944, 413] on span "ARRIBADA" at bounding box center [945, 413] width 29 height 7
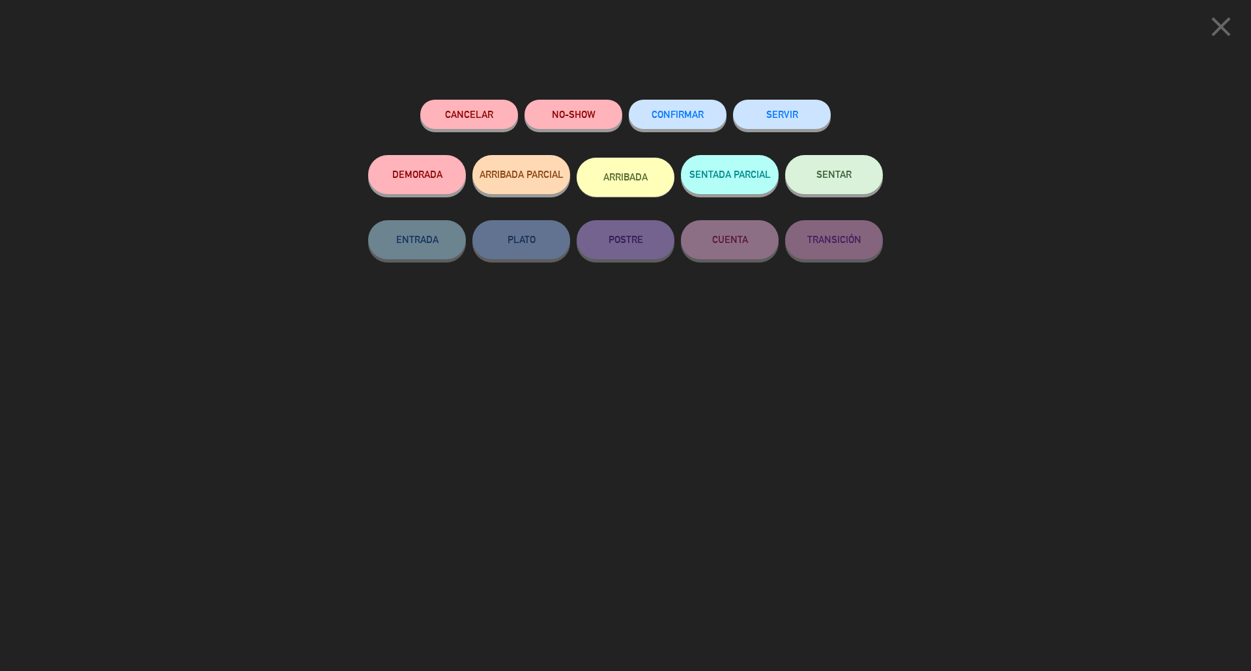
click at [1217, 30] on icon "close" at bounding box center [1221, 26] width 33 height 33
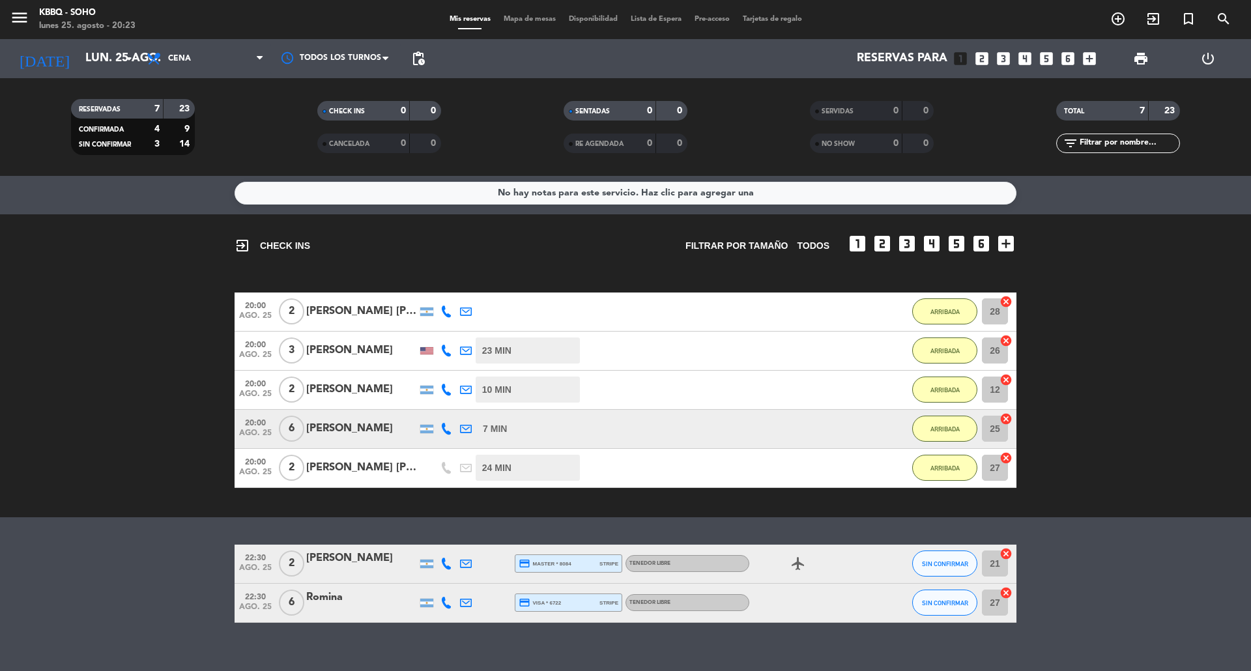
scroll to position [0, 0]
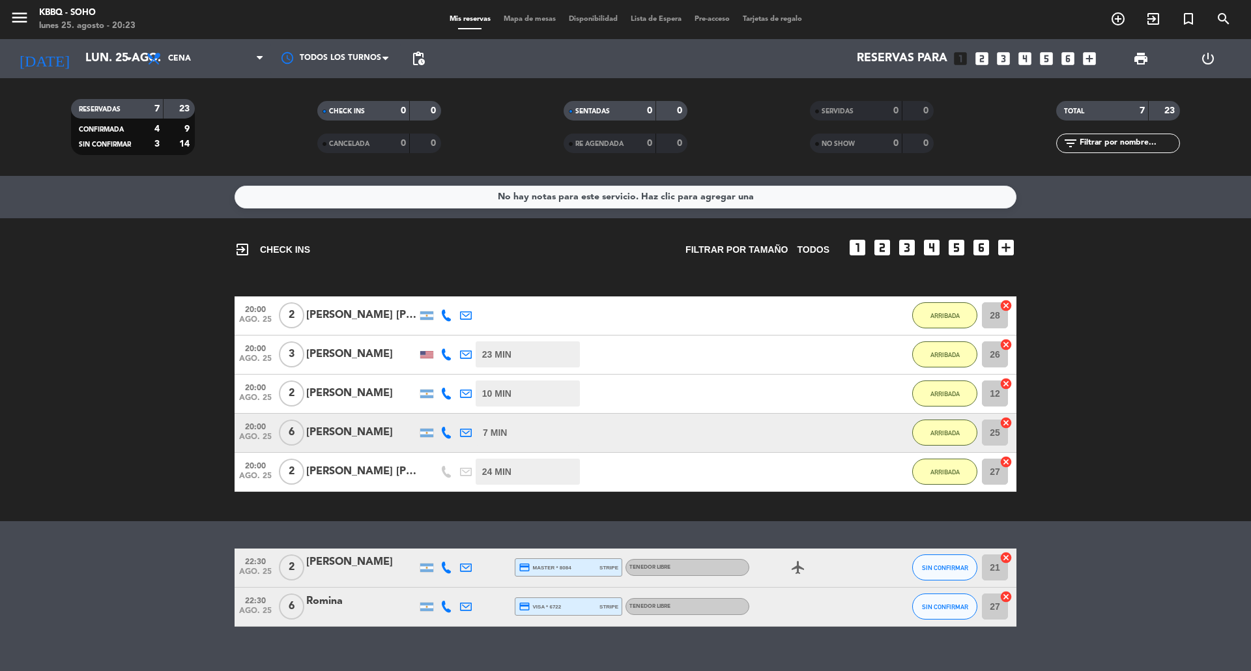
click at [1143, 374] on bookings-row "20:00 ago. 25 2 [PERSON_NAME] [PERSON_NAME] 15 MIN / 6:16 H sms ARRIBADA 28 can…" at bounding box center [625, 395] width 1251 height 196
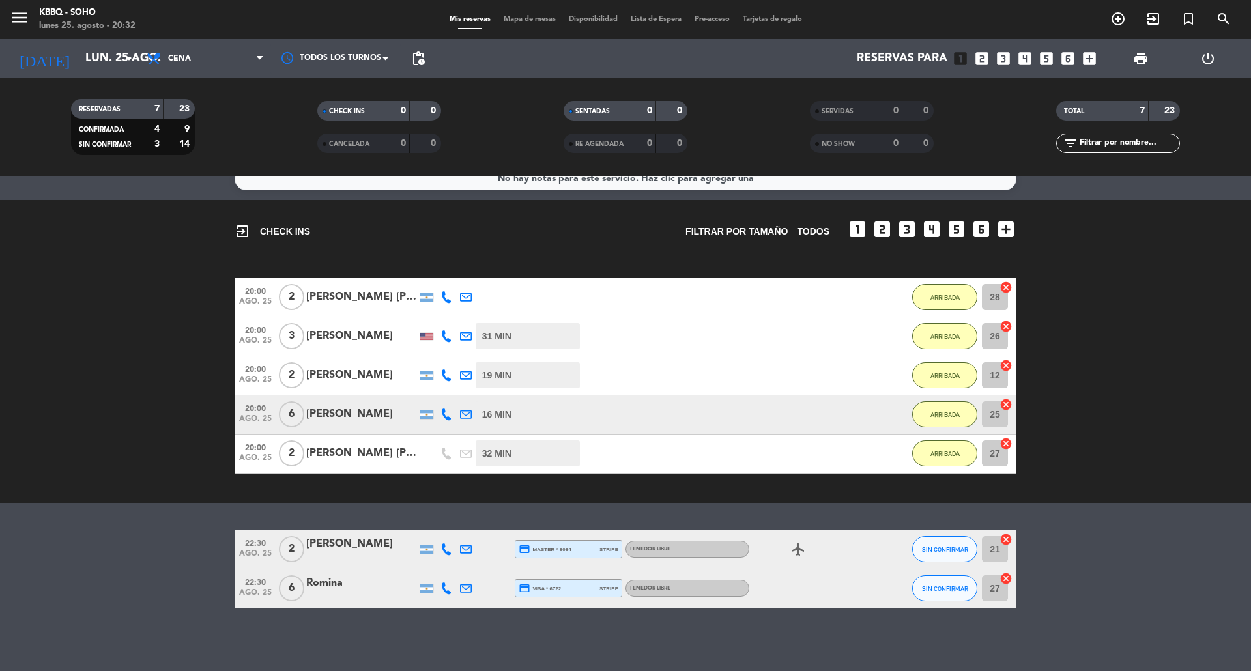
scroll to position [20, 0]
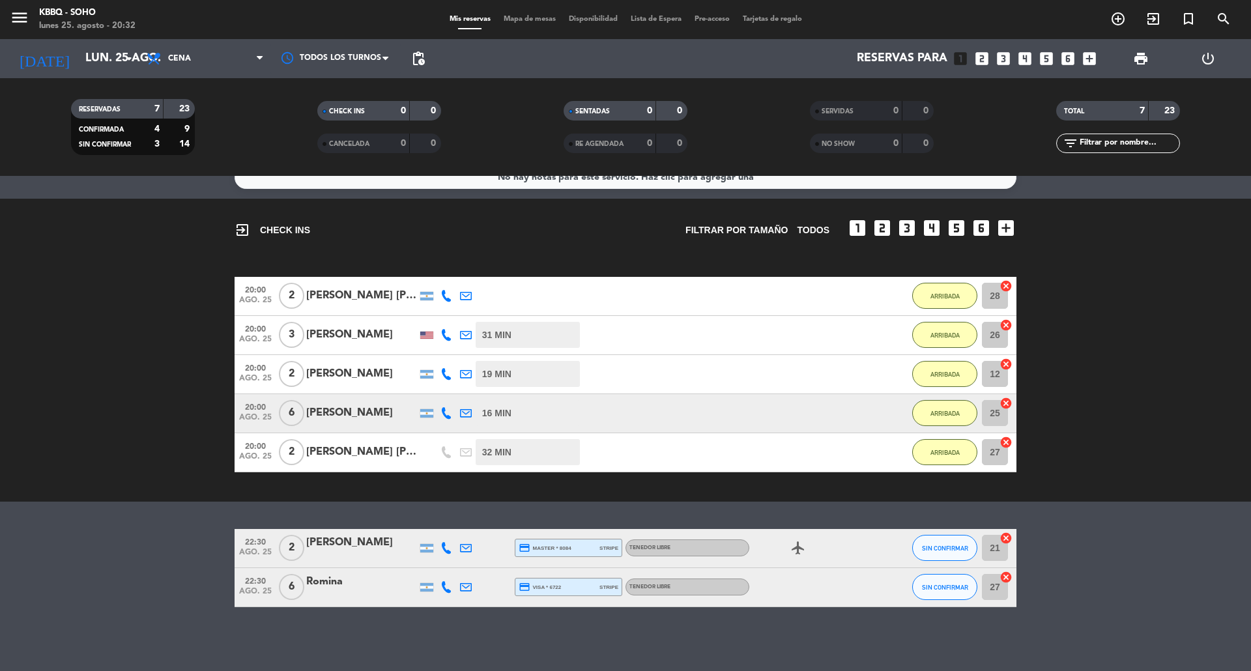
click at [179, 366] on bookings-row "20:00 ago. 25 2 [PERSON_NAME] [PERSON_NAME] 24 MIN / 6:16 H sms ARRIBADA 28 can…" at bounding box center [625, 375] width 1251 height 196
click at [386, 540] on div "[PERSON_NAME]" at bounding box center [361, 542] width 111 height 17
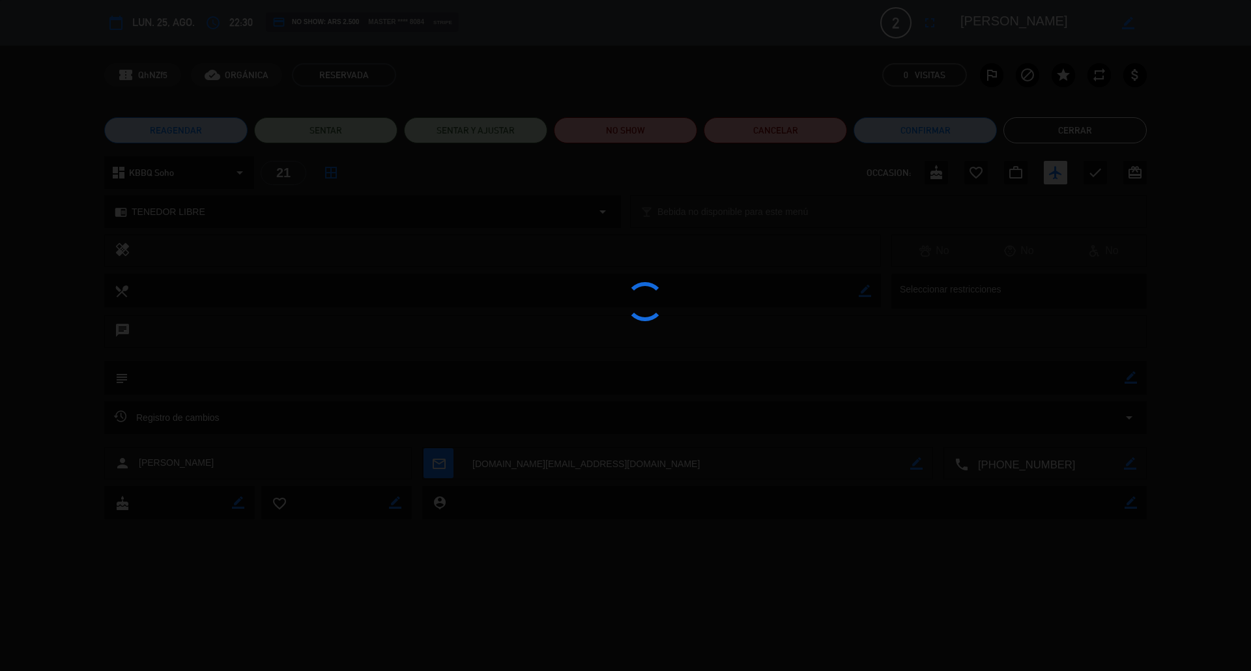
click at [1116, 130] on button "Cerrar" at bounding box center [1075, 130] width 143 height 26
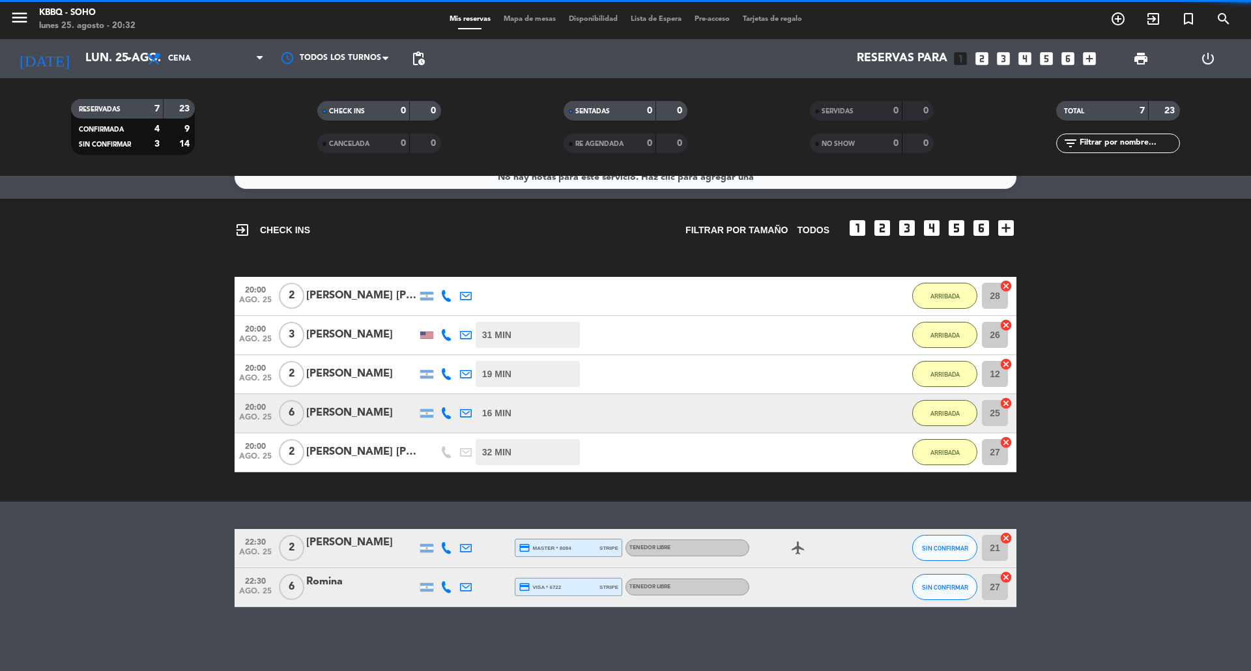
click at [1171, 336] on bookings-row "20:00 ago. 25 2 [PERSON_NAME] [PERSON_NAME] 24 MIN / 6:16 H sms ARRIBADA 28 can…" at bounding box center [625, 375] width 1251 height 196
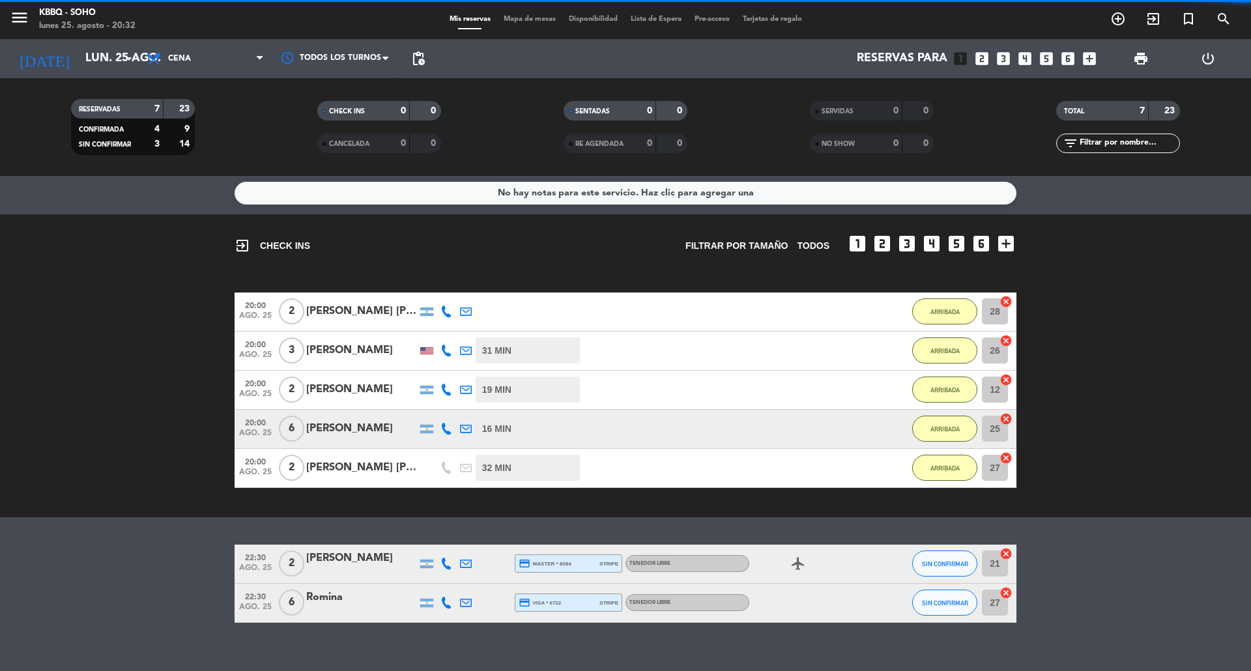
scroll to position [0, 0]
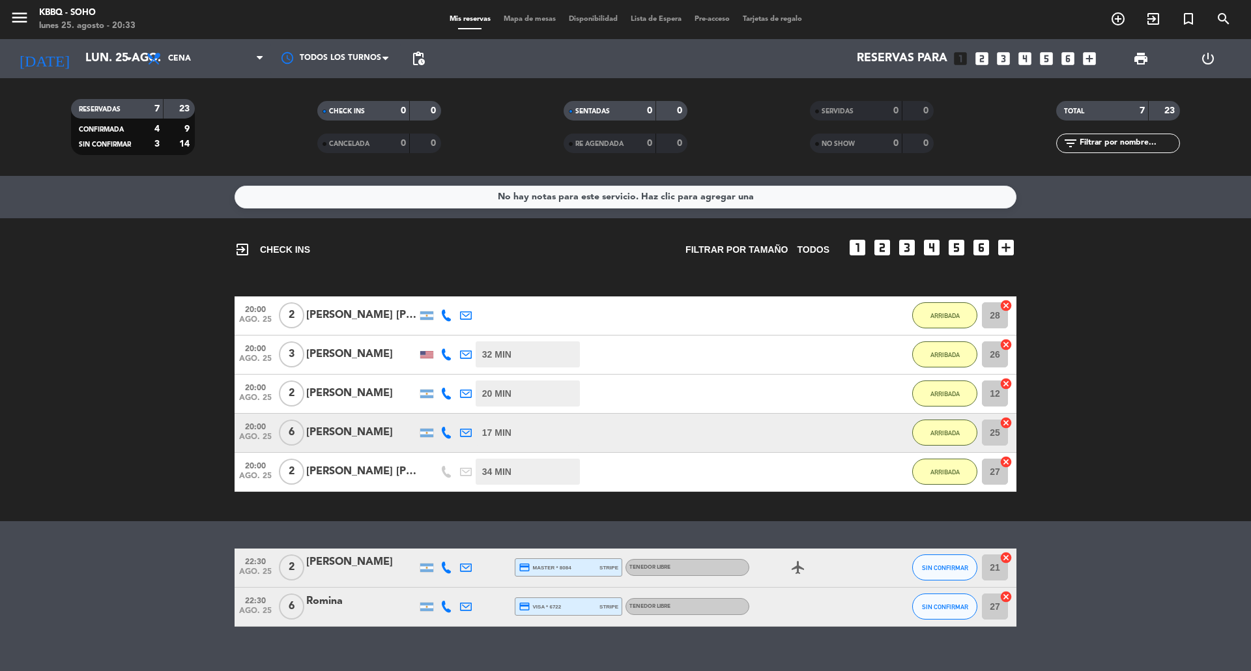
click at [910, 509] on div "exit_to_app CHECK INS Filtrar por tamaño TODOS looks_one looks_two looks_3 look…" at bounding box center [625, 369] width 1251 height 303
click at [141, 259] on div "exit_to_app CHECK INS Filtrar por tamaño TODOS looks_one looks_two looks_3 look…" at bounding box center [625, 369] width 1251 height 303
click at [178, 371] on bookings-row "20:00 ago. 25 2 [PERSON_NAME] [PERSON_NAME] 39 MIN / 6:16 H sms ARRIBADA 28 can…" at bounding box center [625, 395] width 1251 height 196
click at [152, 418] on bookings-row "20:00 ago. 25 2 [PERSON_NAME] [PERSON_NAME] 39 MIN / 6:16 H sms ARRIBADA 28 can…" at bounding box center [625, 395] width 1251 height 196
click at [950, 439] on button "ARRIBADA" at bounding box center [944, 433] width 65 height 26
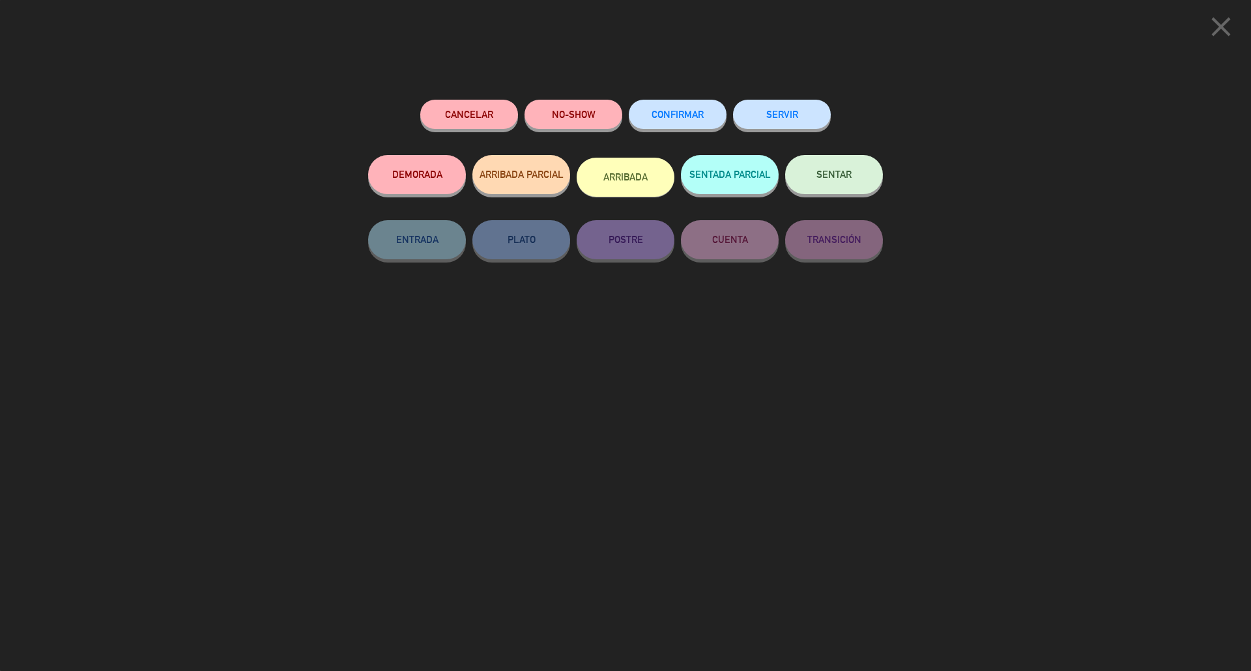
click at [621, 162] on button "ARRIBADA" at bounding box center [626, 177] width 98 height 39
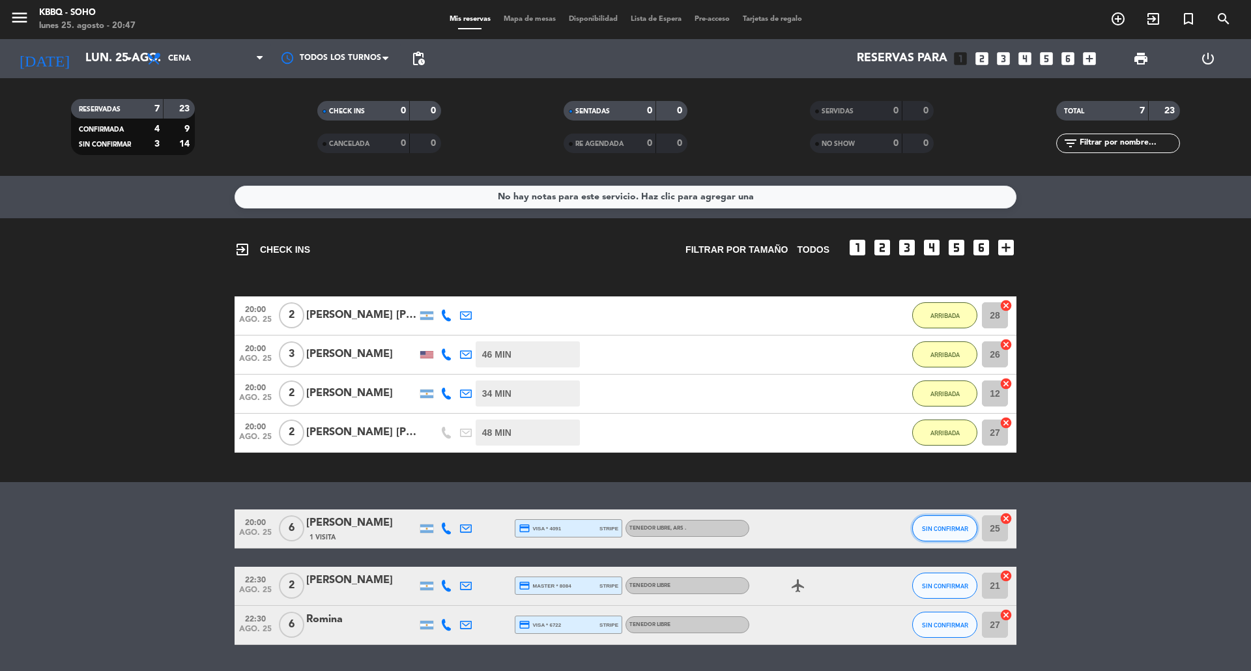
click at [936, 528] on span "SIN CONFIRMAR" at bounding box center [945, 528] width 46 height 7
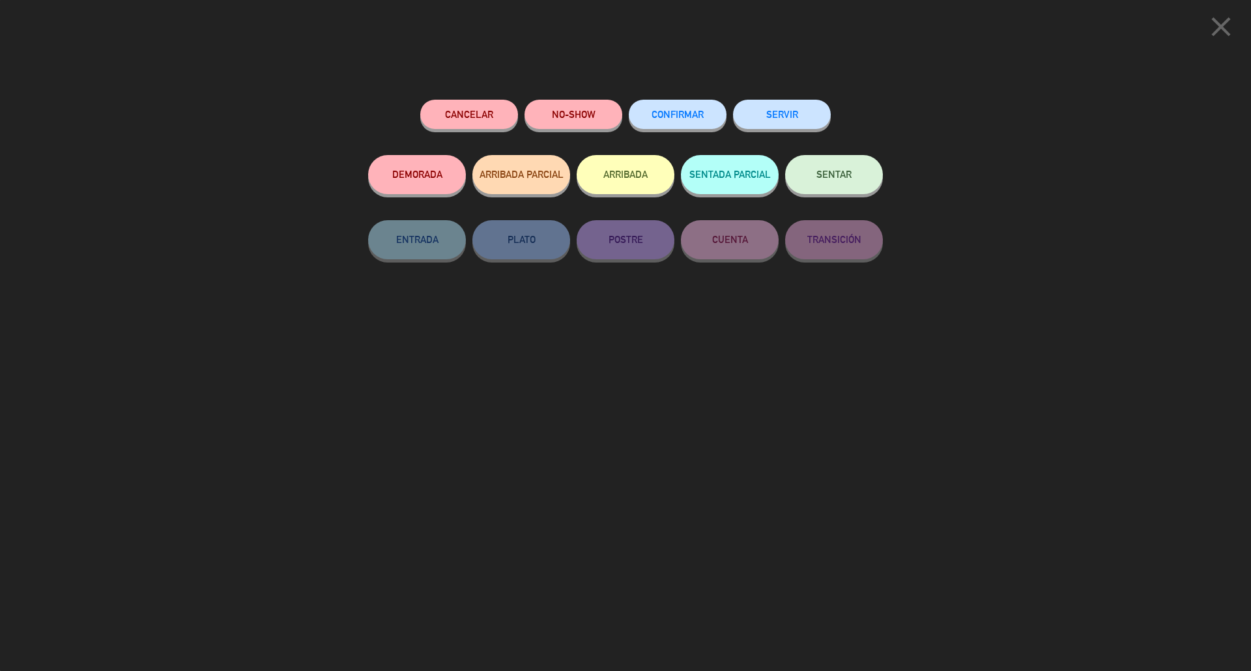
click at [654, 167] on button "ARRIBADA" at bounding box center [626, 174] width 98 height 39
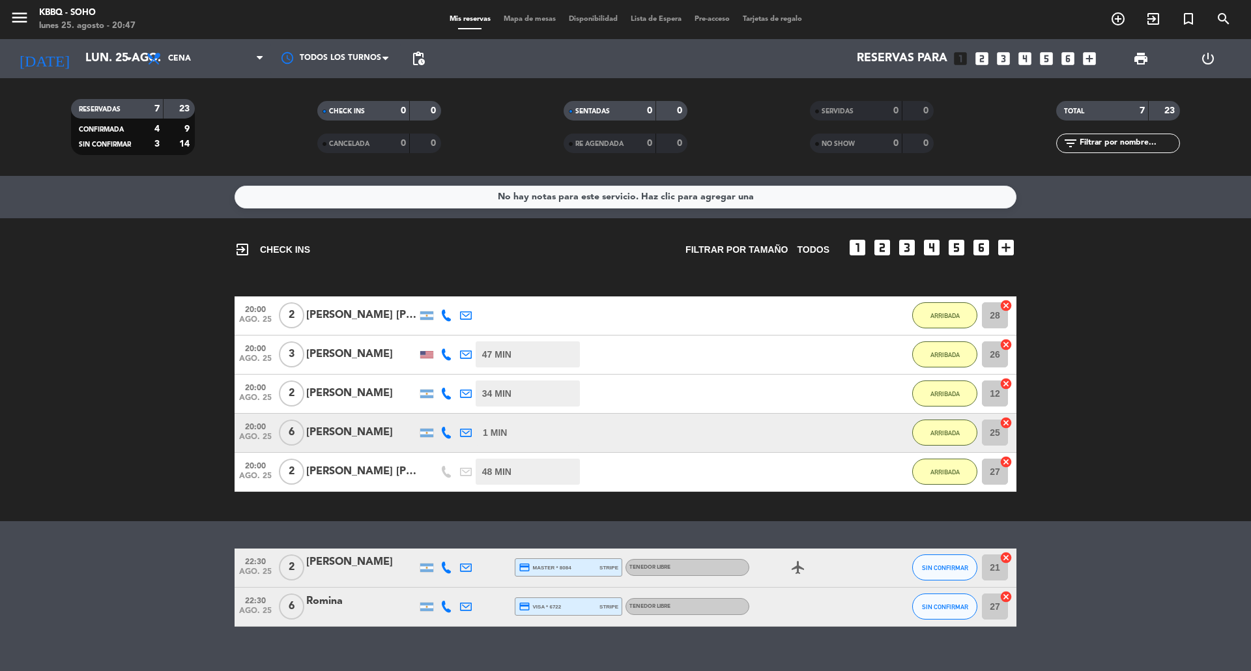
click at [1095, 353] on bookings-row "20:00 ago. 25 2 [PERSON_NAME] [PERSON_NAME] 39 MIN / 6:16 H sms ARRIBADA 28 can…" at bounding box center [625, 395] width 1251 height 196
click at [1103, 353] on bookings-row "20:00 ago. 25 2 [PERSON_NAME] [PERSON_NAME] 39 MIN / 6:16 H sms ARRIBADA 28 can…" at bounding box center [625, 395] width 1251 height 196
